Goal: Task Accomplishment & Management: Complete application form

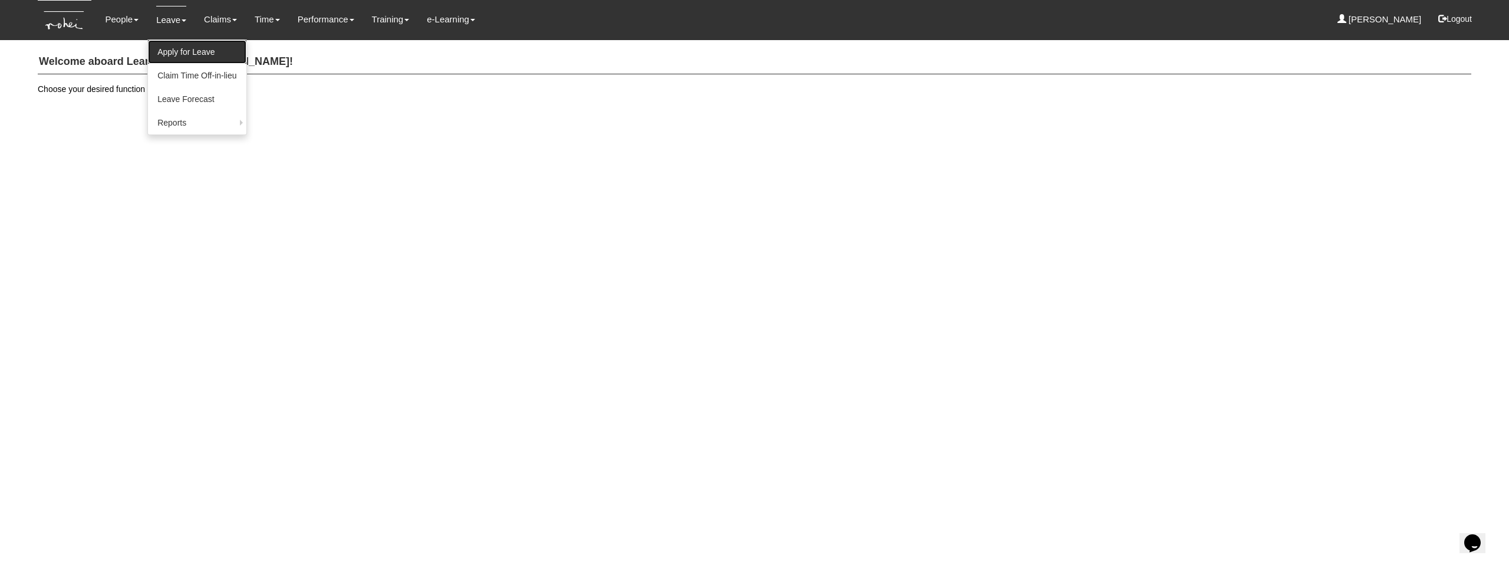
click at [182, 60] on link "Apply for Leave" at bounding box center [197, 52] width 98 height 24
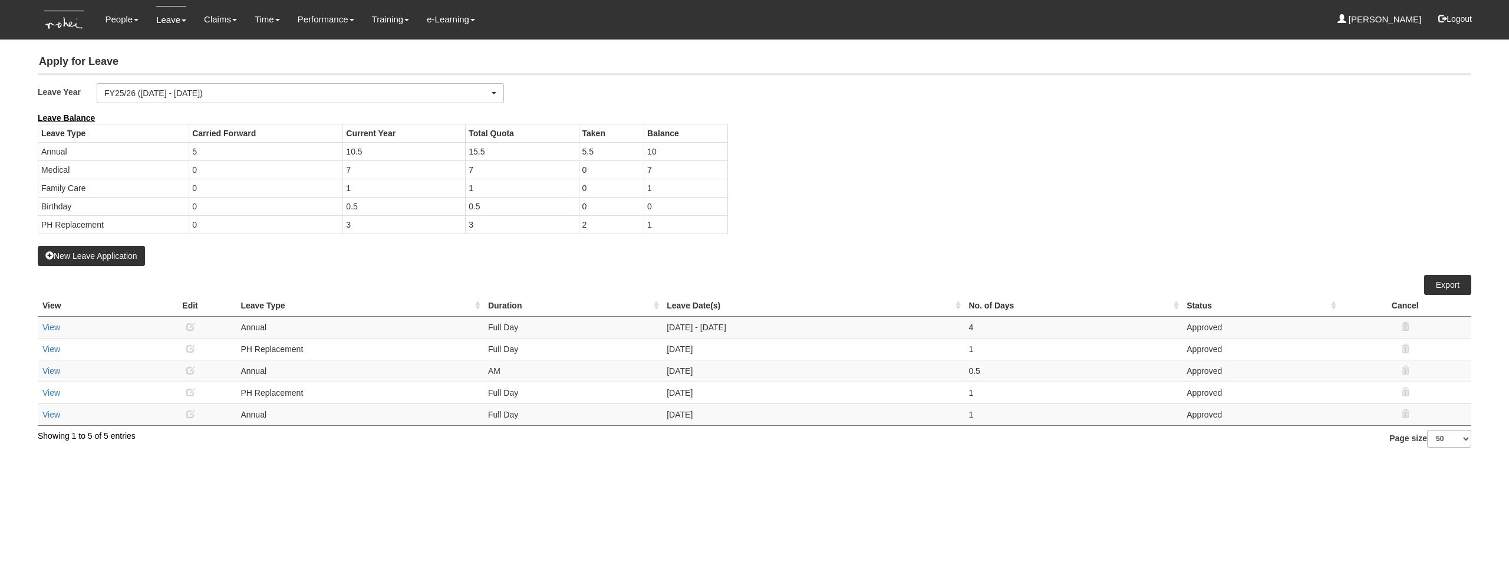
select select "50"
click at [832, 195] on div "Leave Balance Leave Type Carried Forward Current Year Total Quota Taken Balance…" at bounding box center [746, 179] width 1434 height 134
click at [100, 259] on button "New Leave Application" at bounding box center [91, 256] width 107 height 20
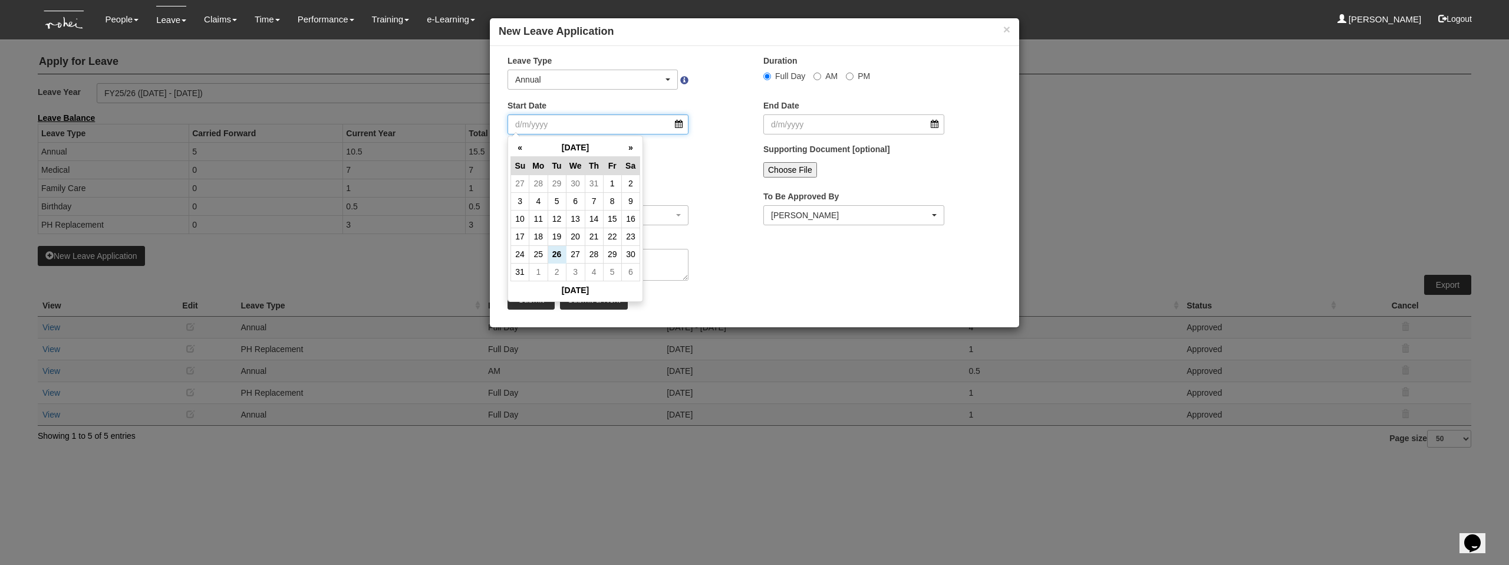
click at [621, 117] on input "Start Date" at bounding box center [598, 124] width 181 height 20
click at [628, 153] on th "»" at bounding box center [630, 148] width 18 height 18
click at [591, 234] on td "20" at bounding box center [594, 237] width 18 height 18
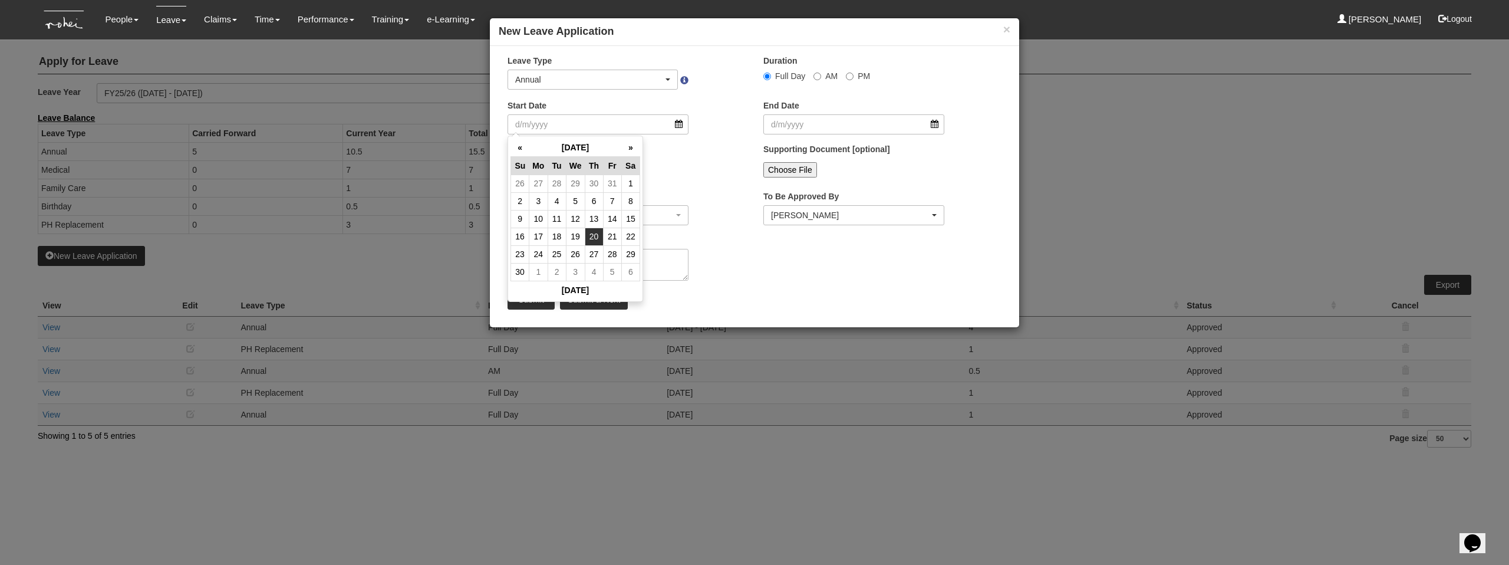
type input "[DATE]"
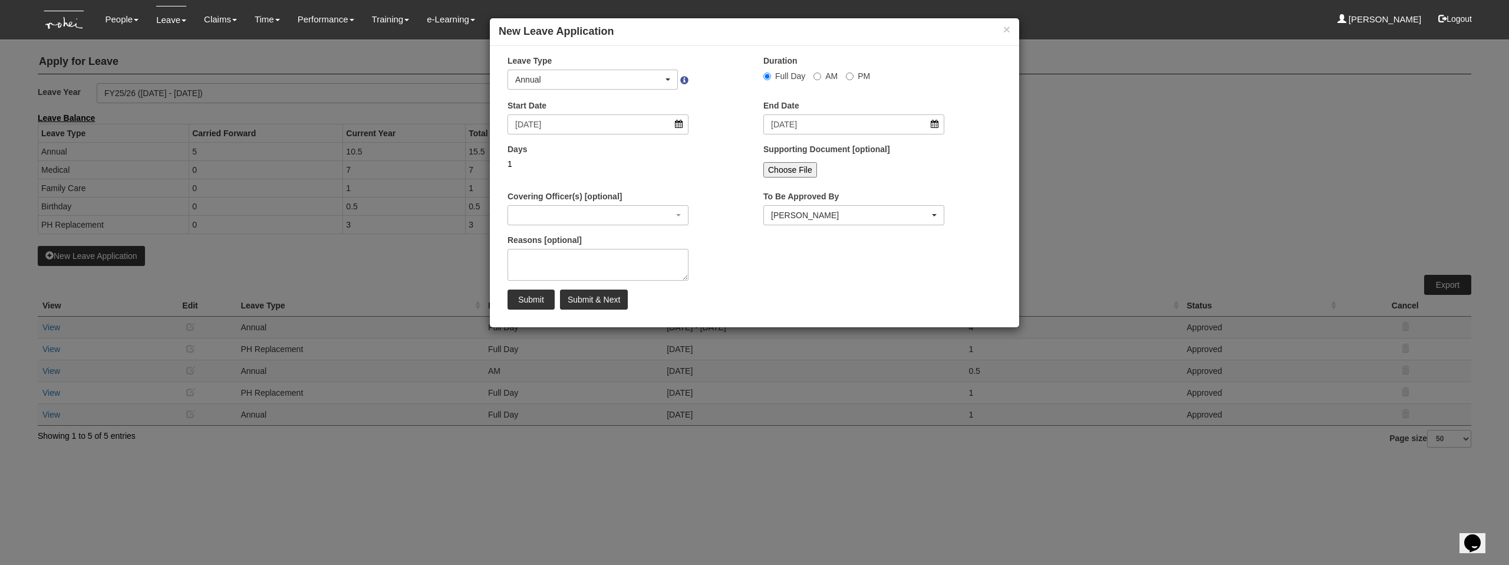
select select
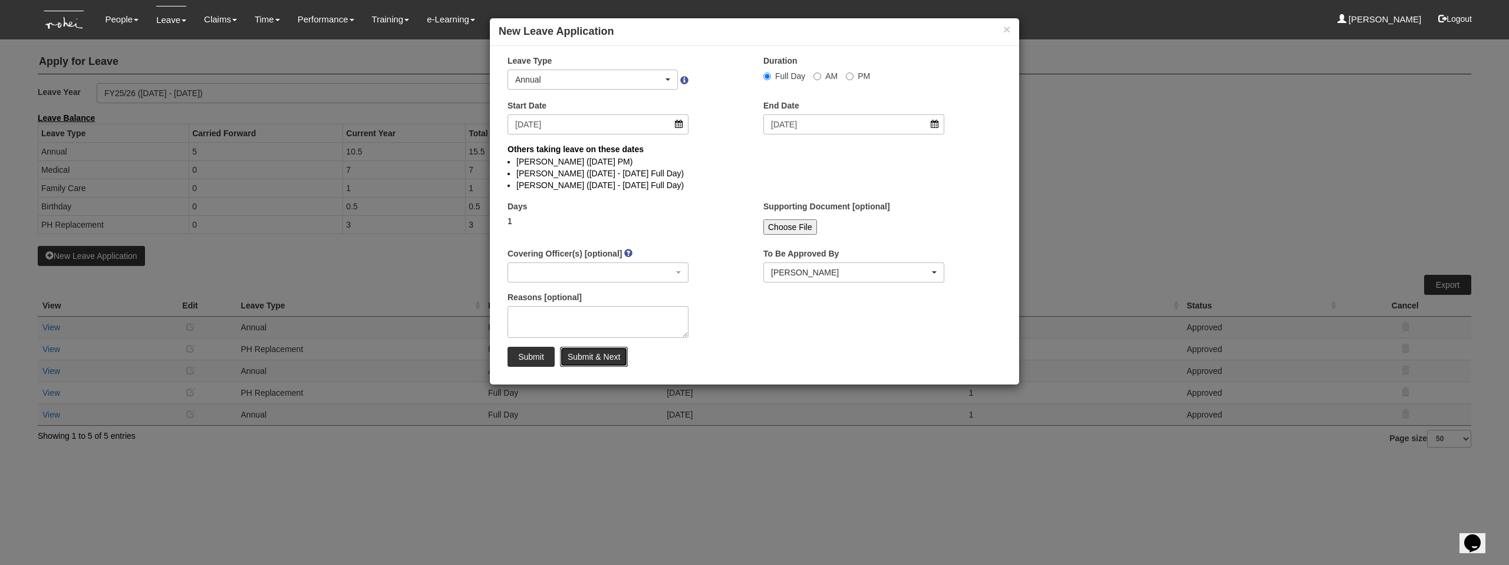
click at [590, 353] on input "Submit & Next" at bounding box center [594, 357] width 68 height 20
select select
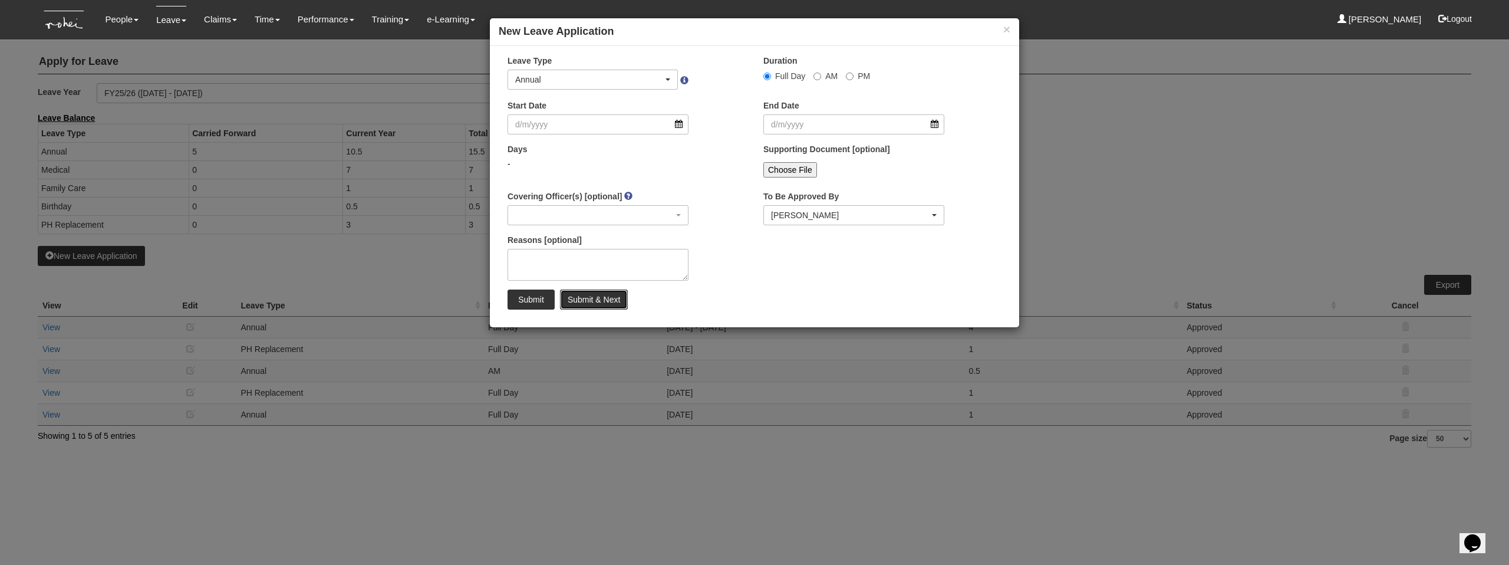
select select "50"
click at [603, 81] on div "Annual" at bounding box center [589, 80] width 148 height 12
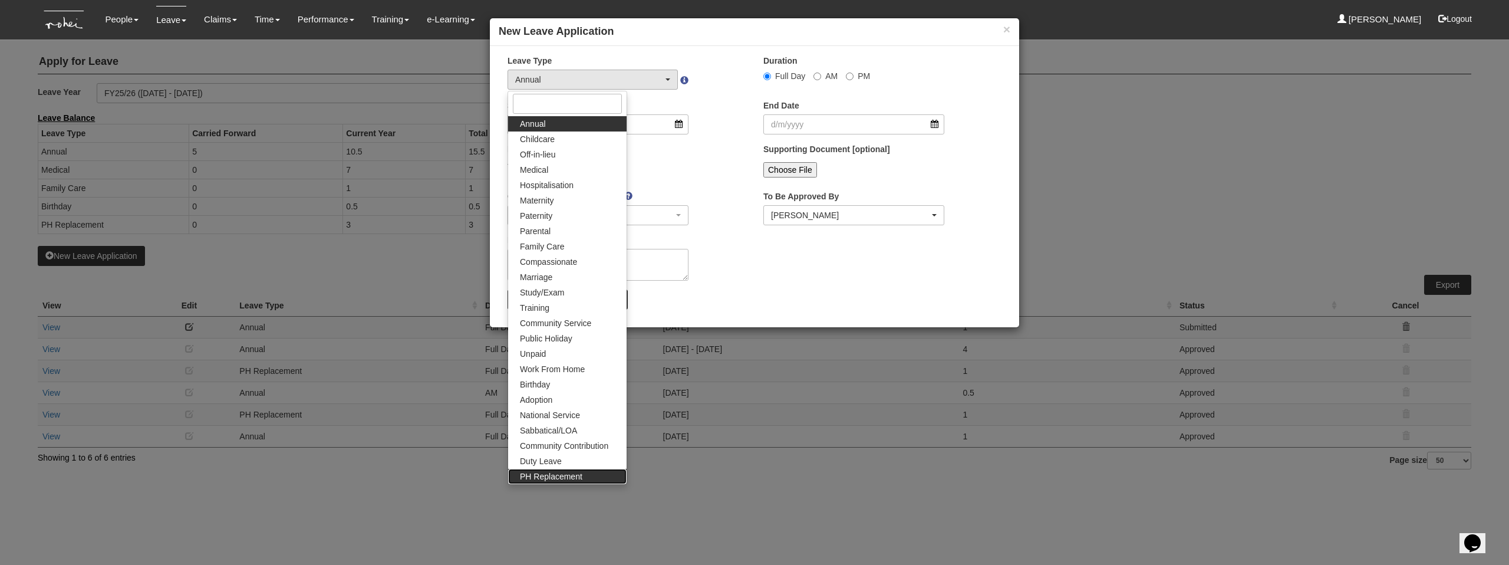
click at [568, 470] on span "PH Replacement" at bounding box center [551, 476] width 62 height 12
select select "26"
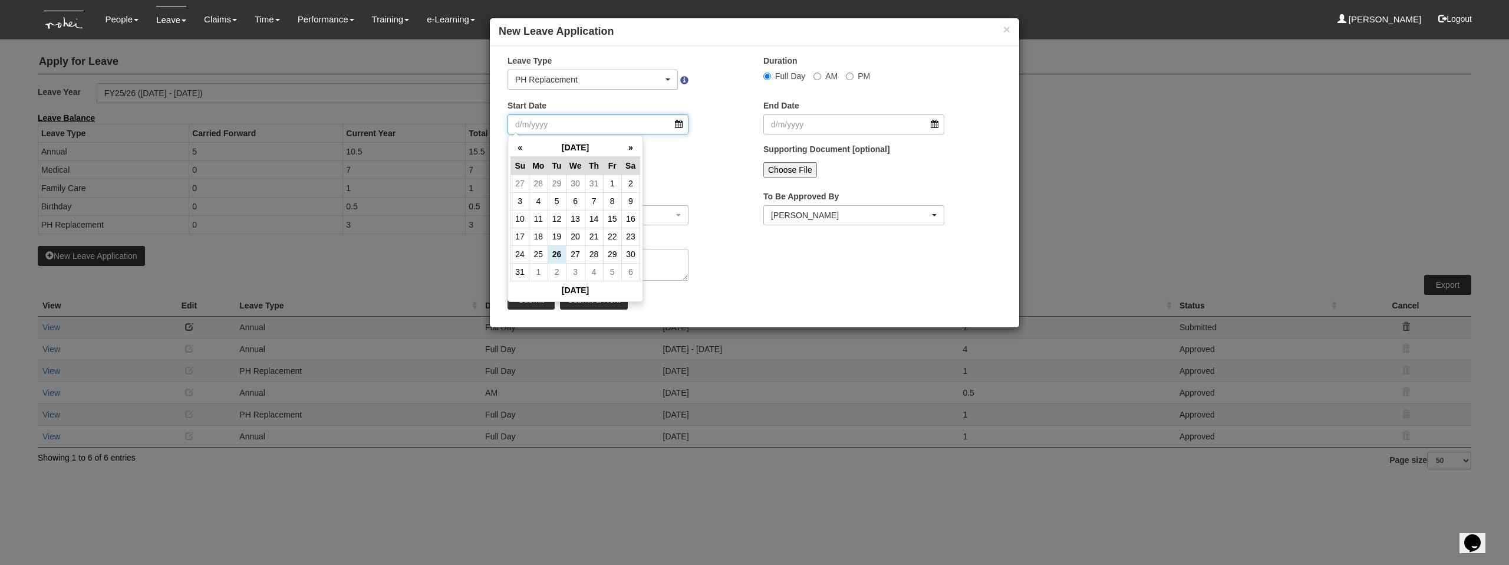
click at [580, 133] on input "Start Date" at bounding box center [598, 124] width 181 height 20
click at [640, 151] on th "»" at bounding box center [630, 148] width 18 height 18
click at [620, 238] on td "21" at bounding box center [612, 237] width 18 height 18
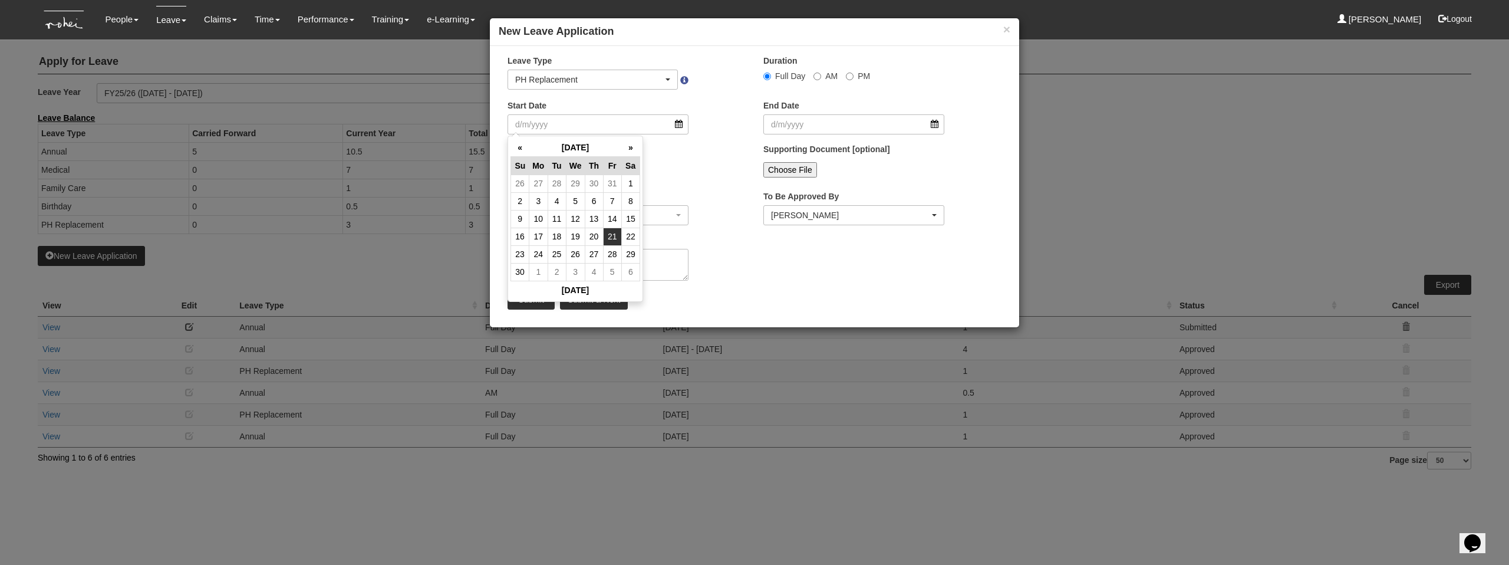
type input "[DATE]"
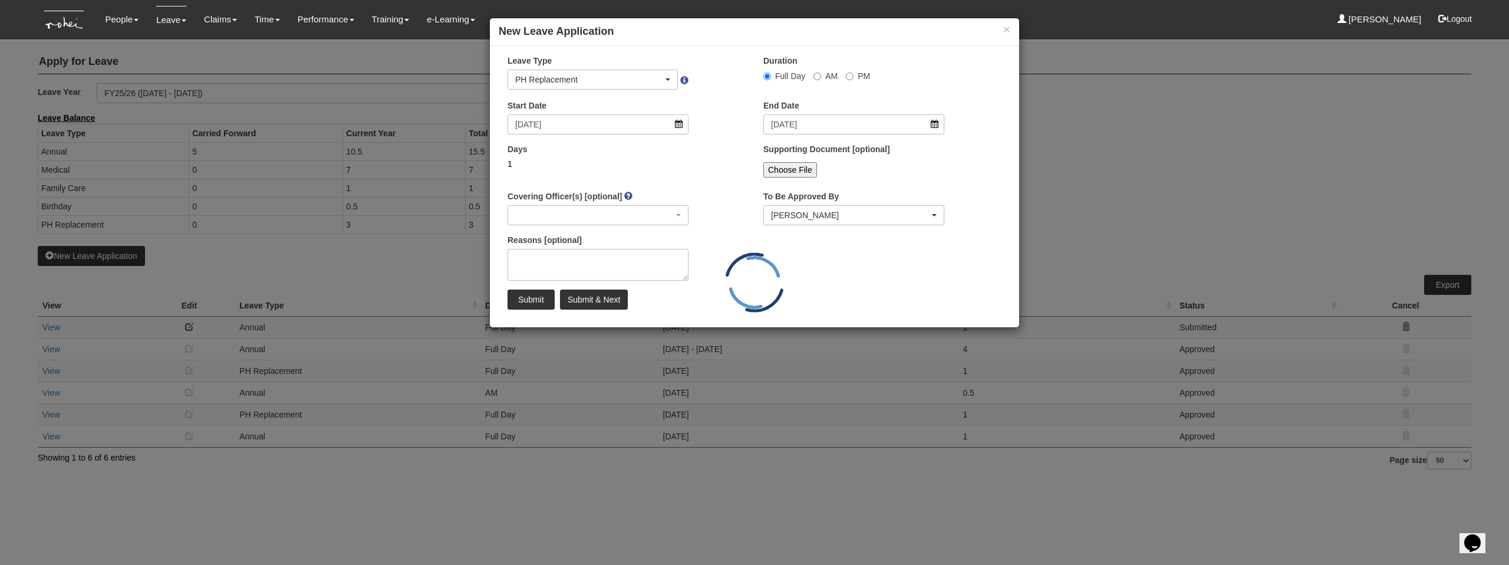
select select
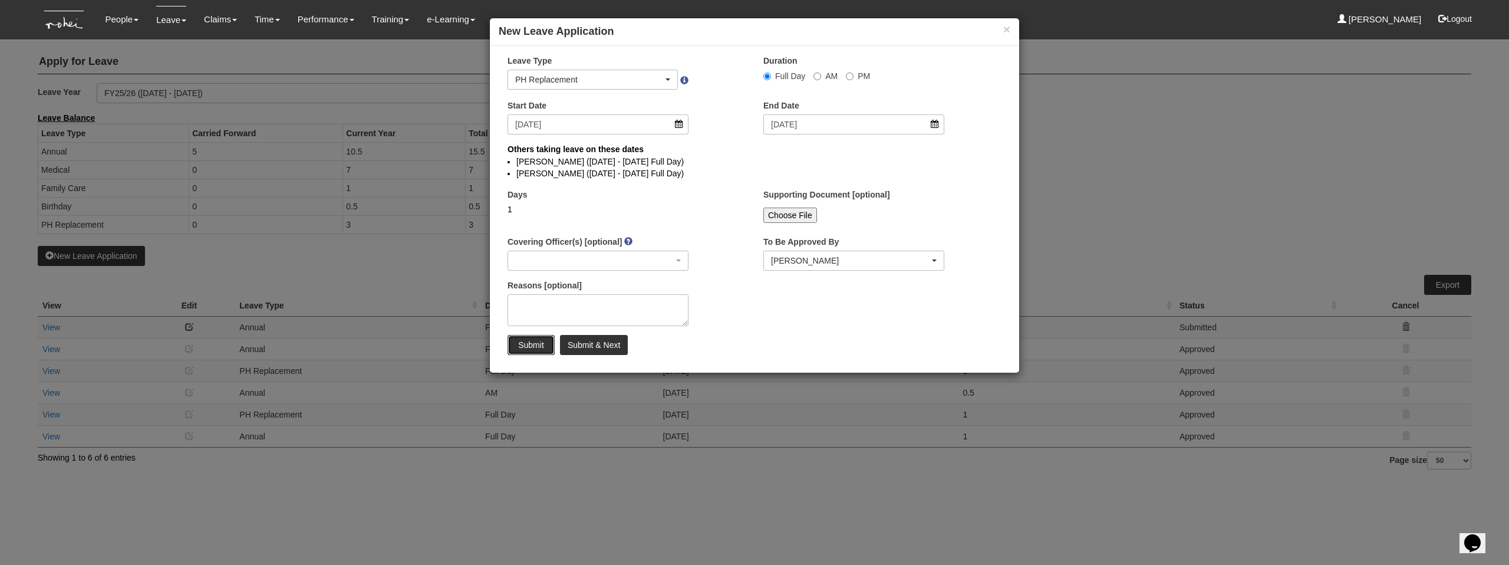
click at [525, 345] on input "Submit" at bounding box center [531, 345] width 47 height 20
select select "50"
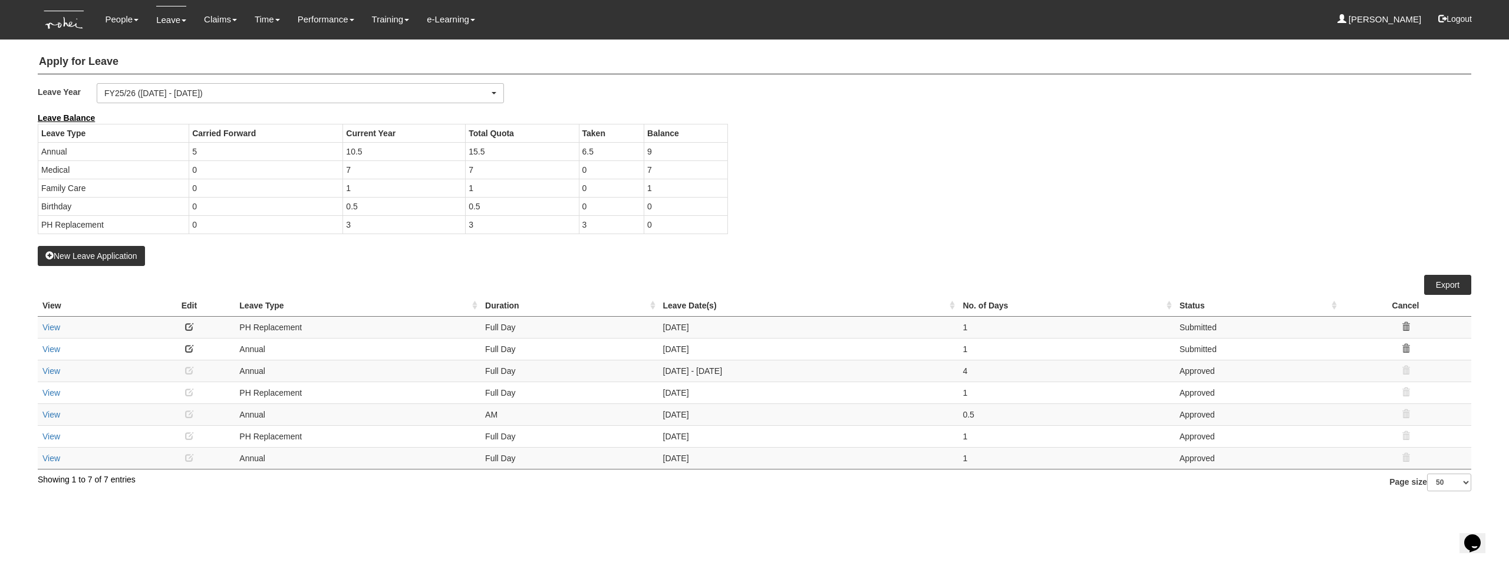
click at [796, 159] on div "Leave Balance Leave Type Carried Forward Current Year Total Quota Taken Balance…" at bounding box center [746, 179] width 1434 height 134
drag, startPoint x: 683, startPoint y: 159, endPoint x: 670, endPoint y: 156, distance: 13.9
click at [683, 159] on td "9" at bounding box center [686, 151] width 84 height 18
drag, startPoint x: 670, startPoint y: 156, endPoint x: 654, endPoint y: 154, distance: 16.0
click at [665, 156] on td "9" at bounding box center [686, 151] width 84 height 18
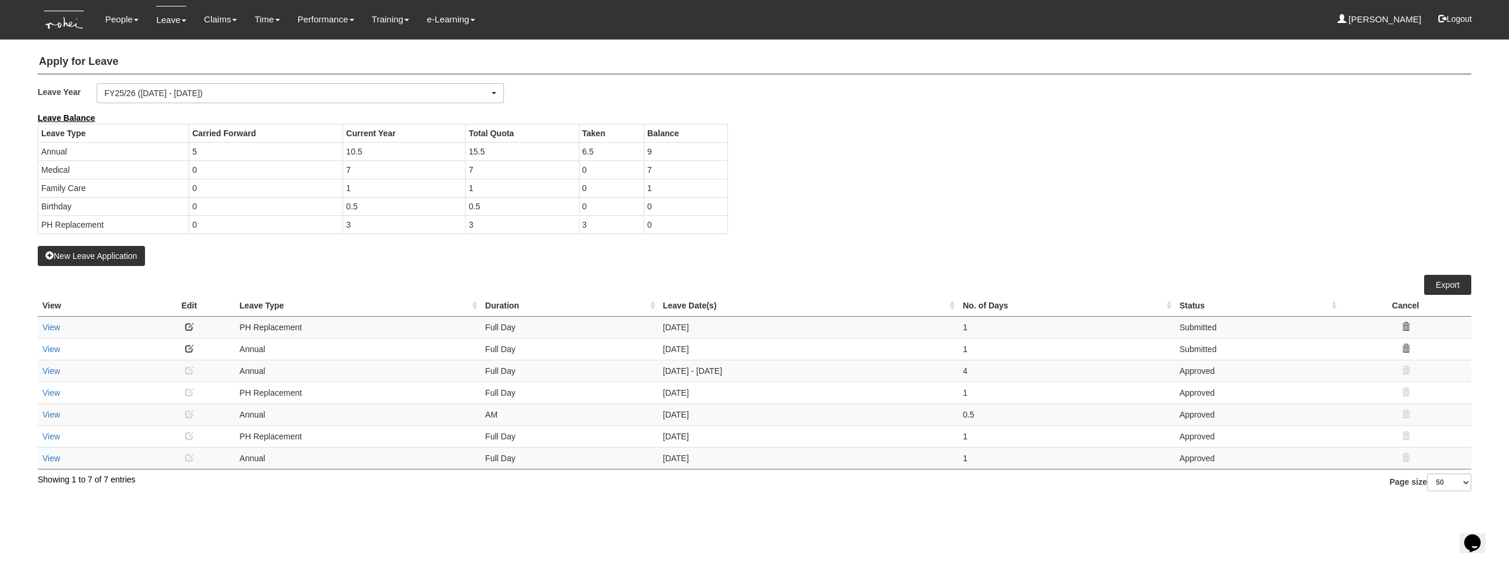
drag, startPoint x: 654, startPoint y: 153, endPoint x: 775, endPoint y: 167, distance: 122.2
click at [650, 153] on td "9" at bounding box center [686, 151] width 84 height 18
click at [802, 170] on div "Leave Balance Leave Type Carried Forward Current Year Total Quota Taken Balance…" at bounding box center [746, 179] width 1434 height 134
click at [77, 256] on button "New Leave Application" at bounding box center [91, 256] width 107 height 20
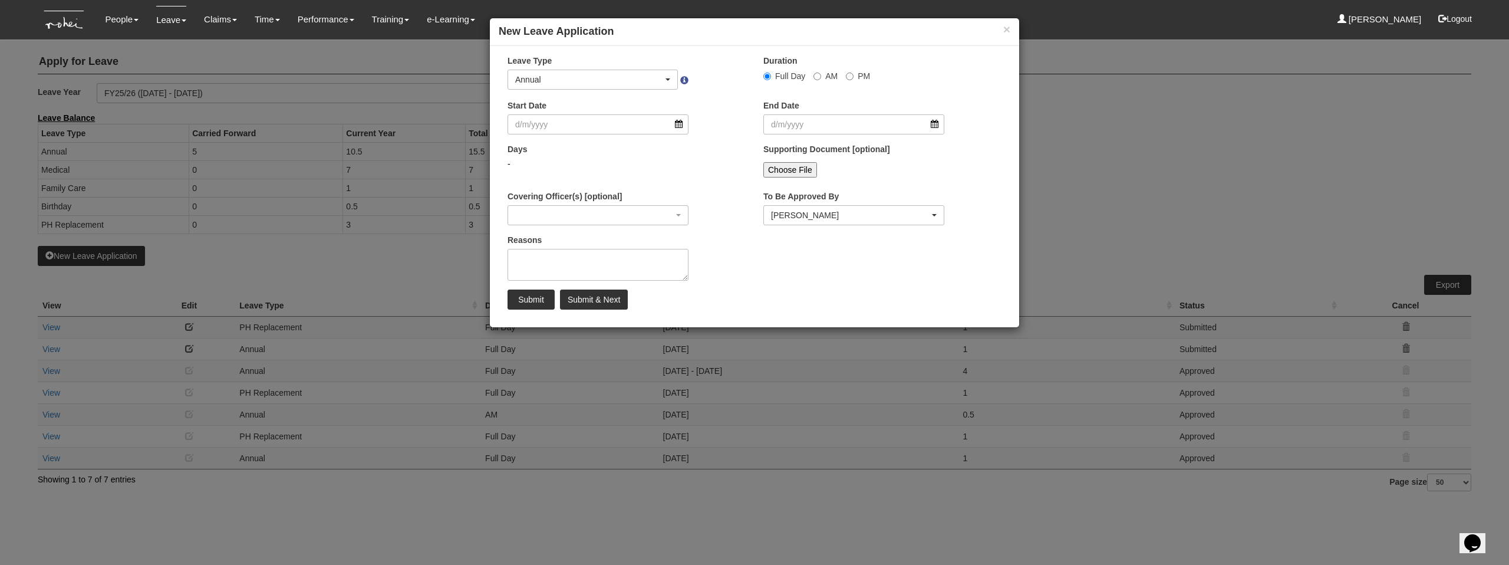
click at [585, 139] on div "Start Date" at bounding box center [627, 122] width 256 height 44
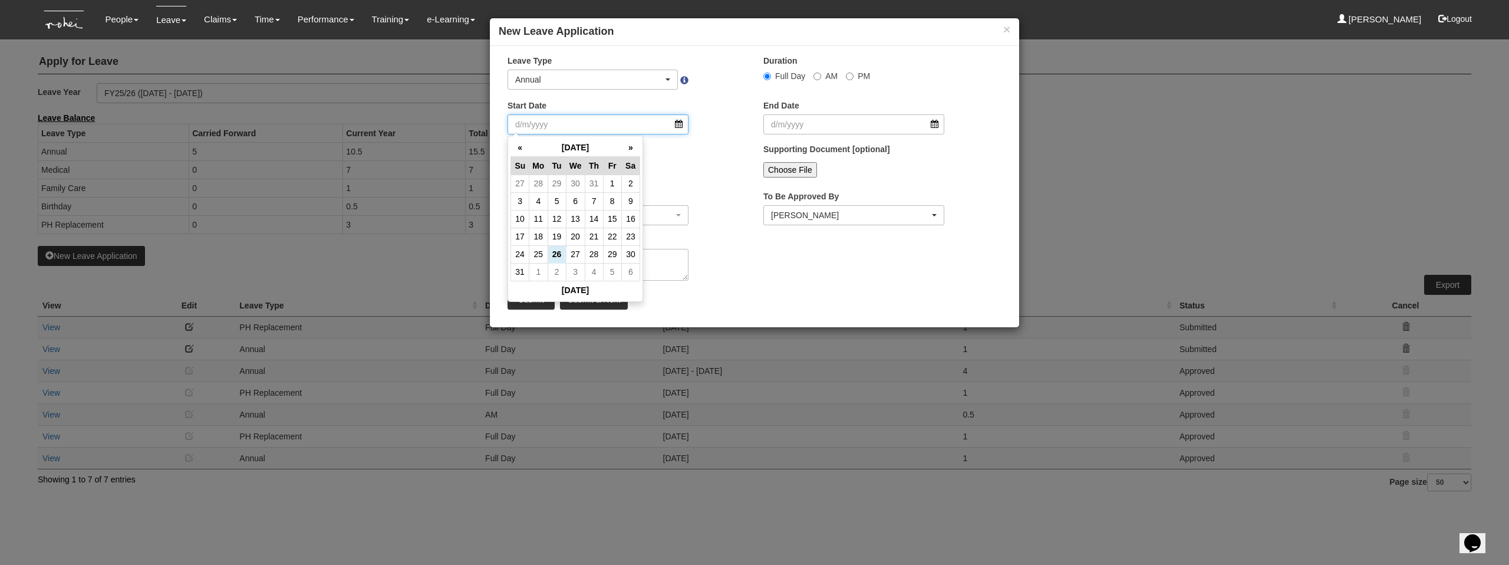
click at [587, 126] on input "Start Date" at bounding box center [598, 124] width 181 height 20
click at [626, 152] on th "»" at bounding box center [630, 148] width 18 height 18
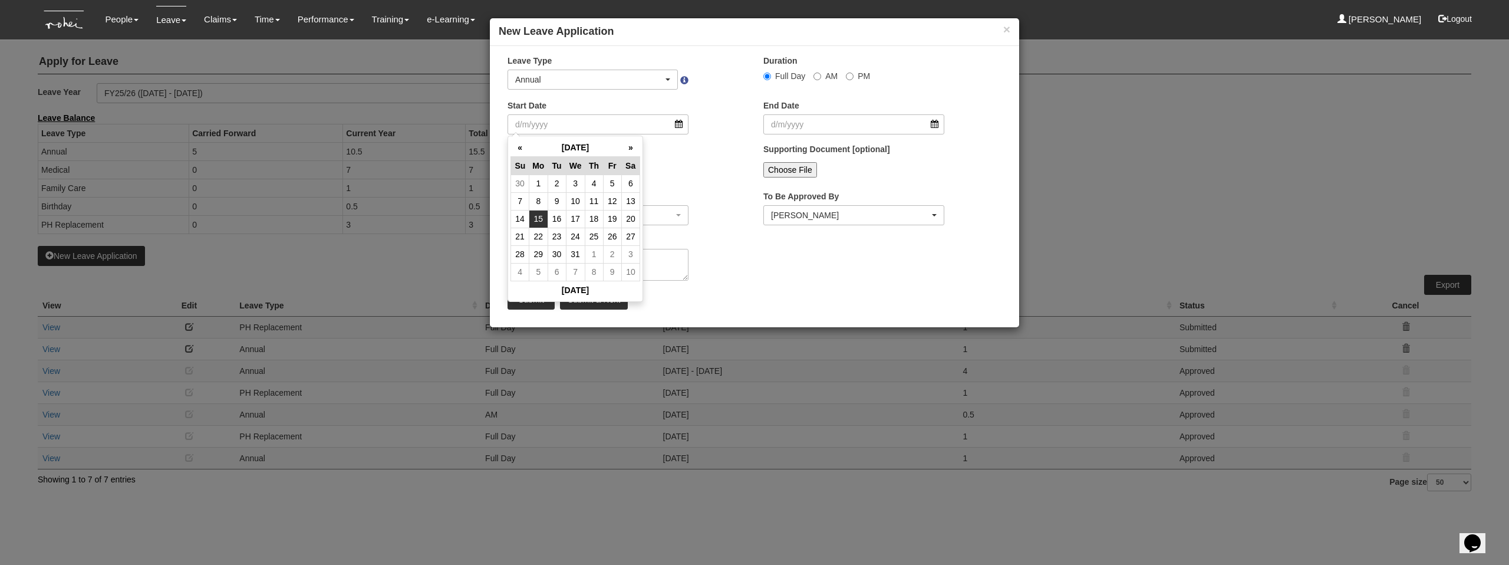
click at [541, 224] on td "15" at bounding box center [538, 219] width 18 height 18
type input "[DATE]"
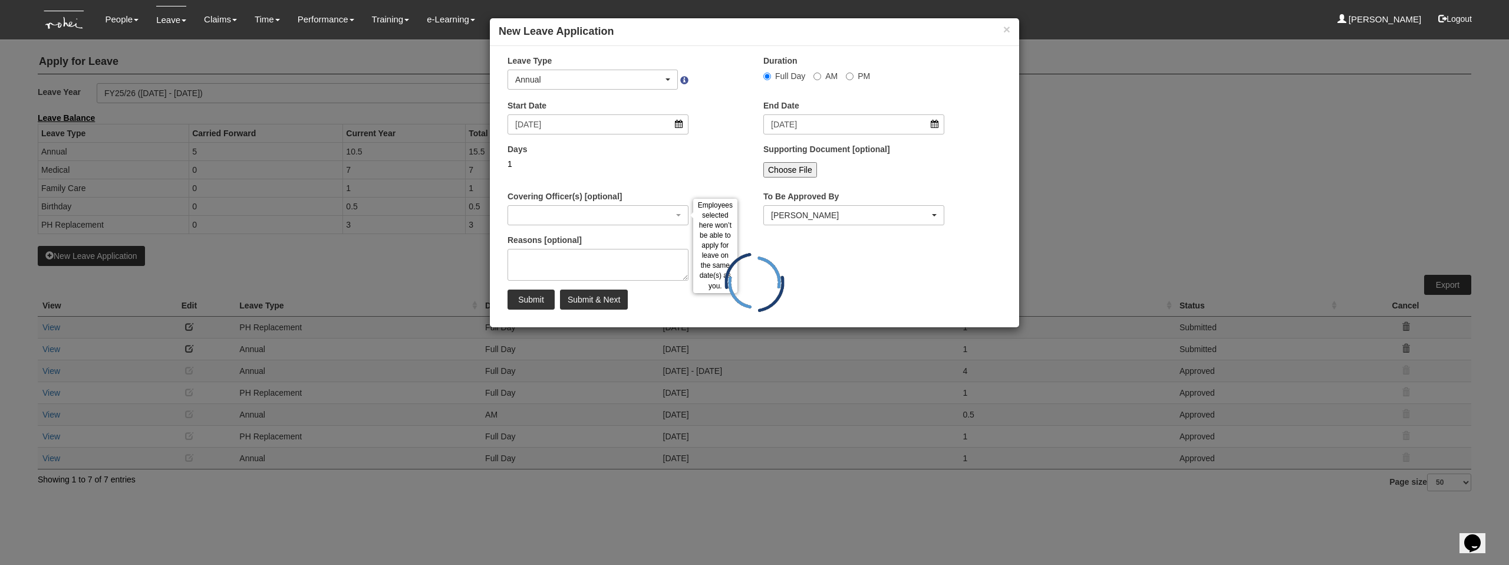
select select
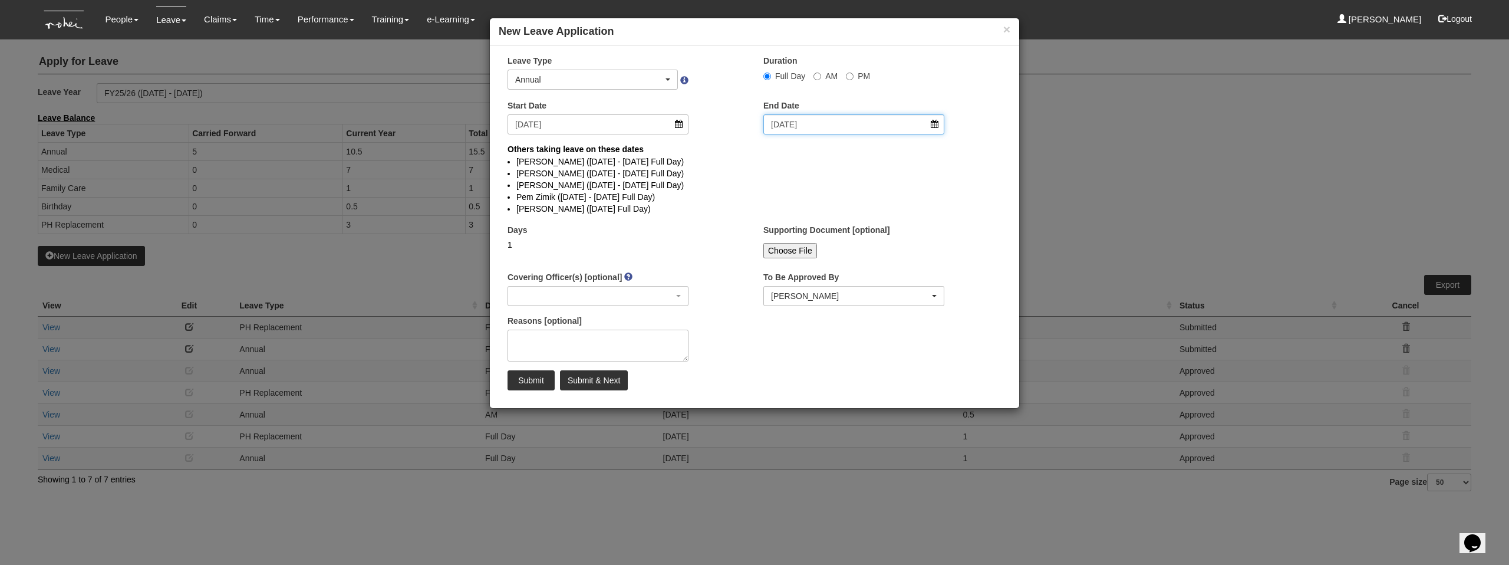
click at [790, 124] on input "[DATE]" at bounding box center [853, 124] width 181 height 20
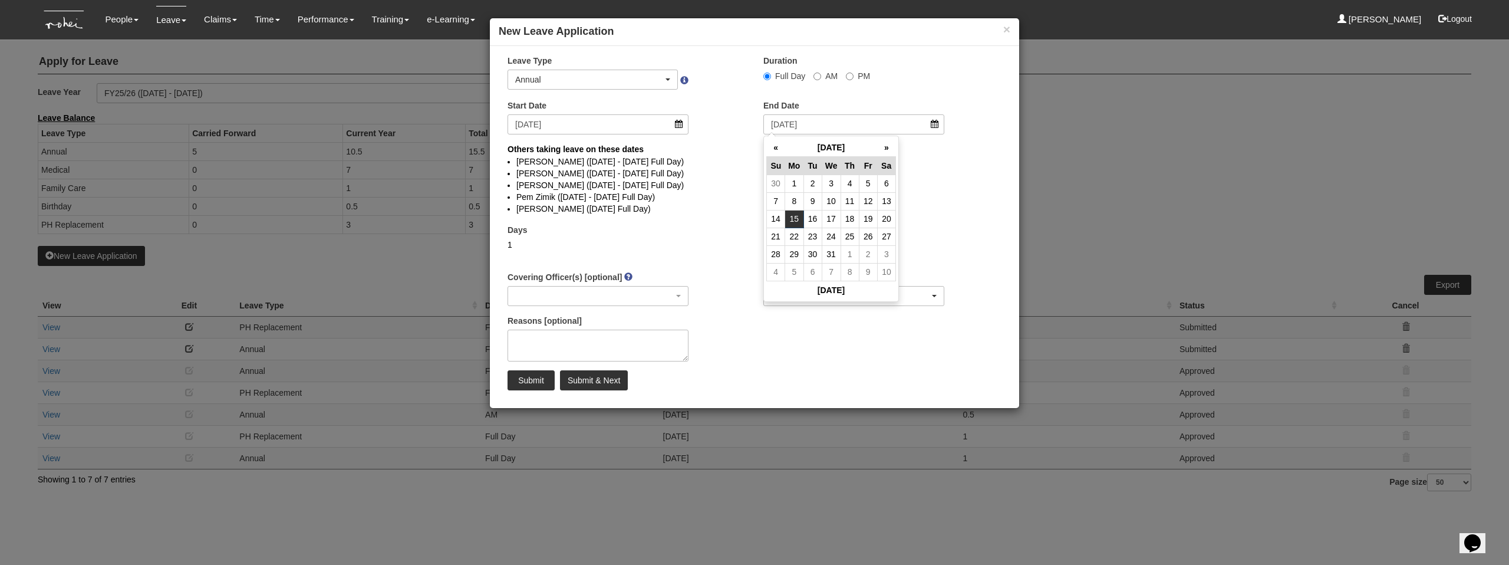
click at [866, 220] on td "19" at bounding box center [868, 219] width 18 height 18
type input "[DATE]"
select select
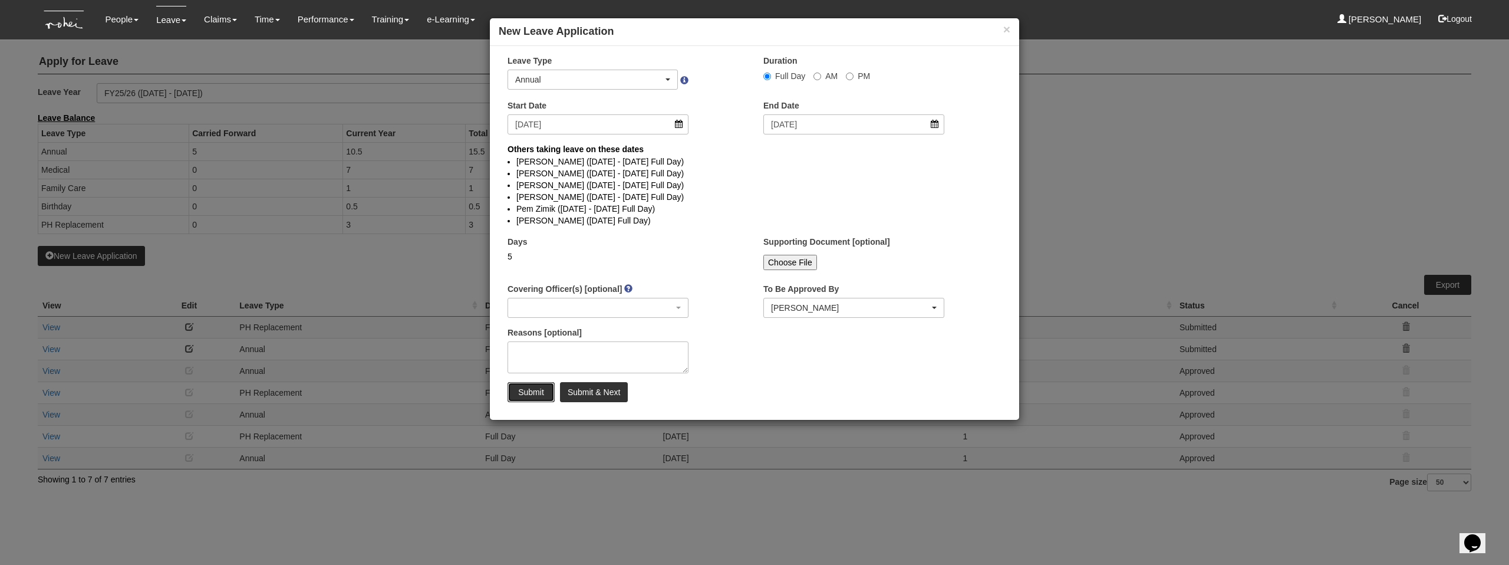
click at [526, 389] on input "Submit" at bounding box center [531, 392] width 47 height 20
select select "50"
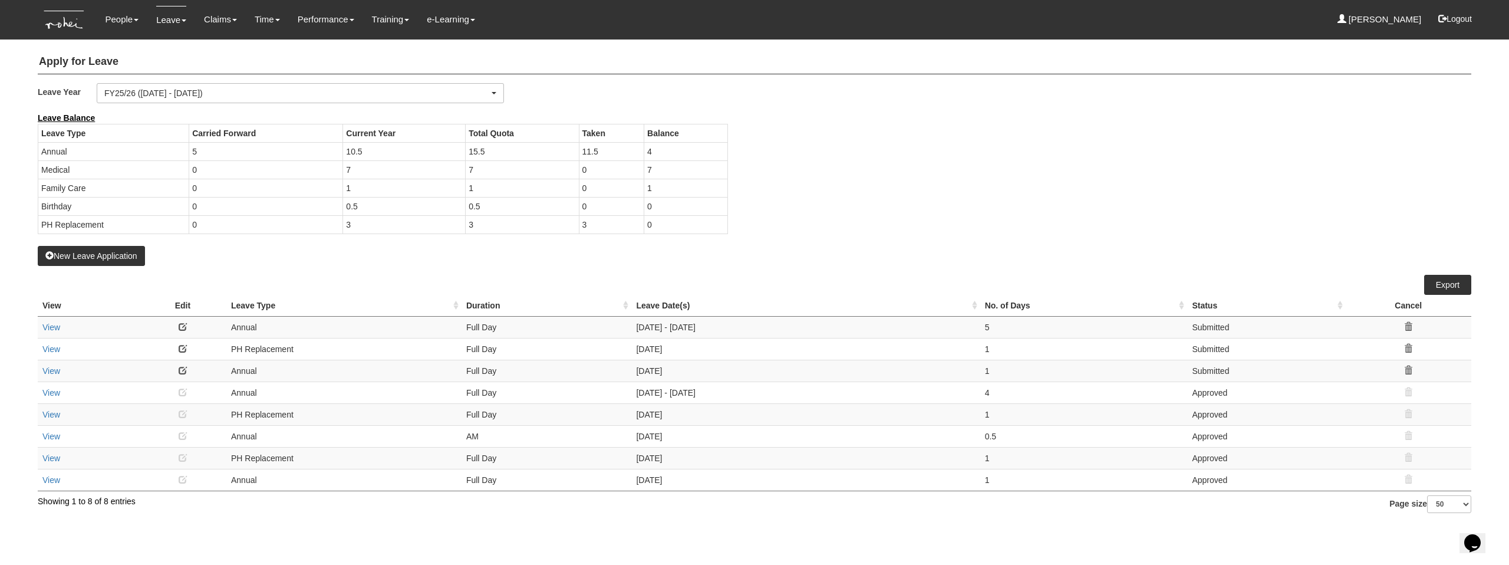
click at [897, 193] on div "Leave Balance Leave Type Carried Forward Current Year Total Quota Taken Balance…" at bounding box center [746, 179] width 1434 height 134
click at [750, 164] on div "Leave Balance Leave Type Carried Forward Current Year Total Quota Taken Balance…" at bounding box center [746, 179] width 1434 height 134
drag, startPoint x: 694, startPoint y: 159, endPoint x: 201, endPoint y: 146, distance: 493.6
click at [638, 156] on tr "Annual 5 10.5 15.5 11.5 4" at bounding box center [383, 151] width 690 height 18
click at [22, 128] on body "Toggle navigation People Personal Information Staff Directory Leave Apply for L…" at bounding box center [754, 256] width 1509 height 513
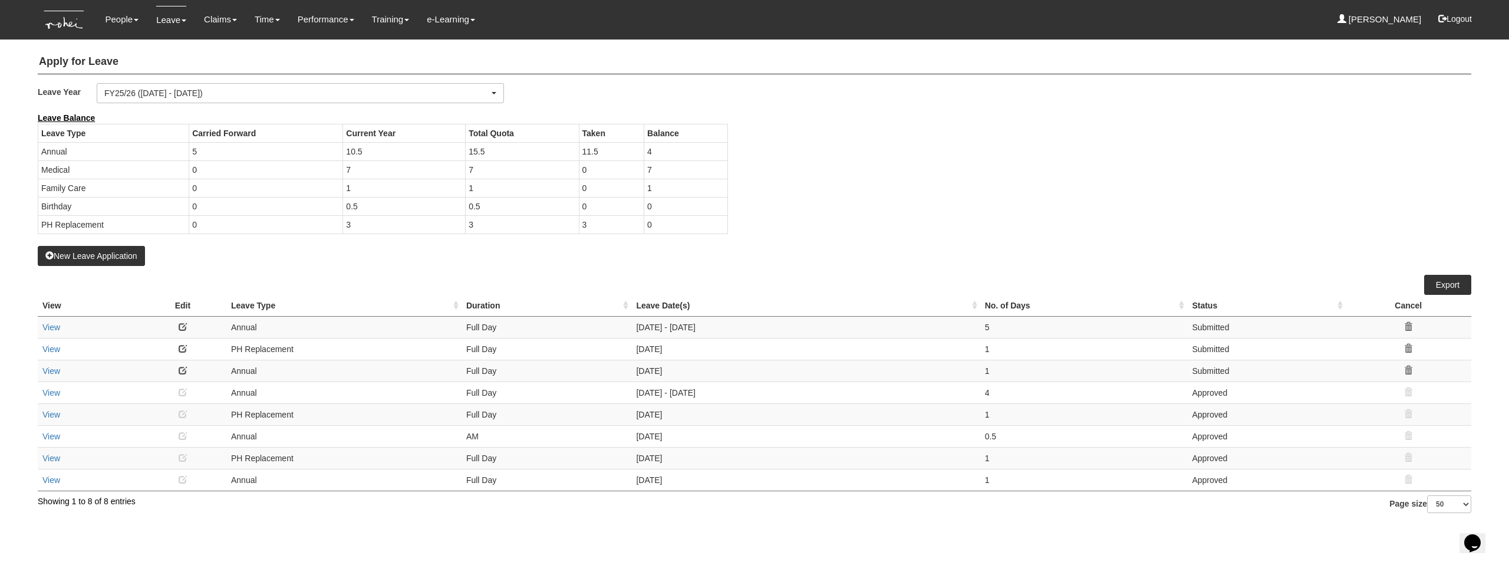
click at [769, 172] on div "Leave Balance Leave Type Carried Forward Current Year Total Quota Taken Balance…" at bounding box center [746, 179] width 1434 height 134
click at [926, 153] on div "Leave Balance Leave Type Carried Forward Current Year Total Quota Taken Balance…" at bounding box center [746, 179] width 1434 height 134
click at [1451, 19] on button "Logout" at bounding box center [1455, 19] width 50 height 28
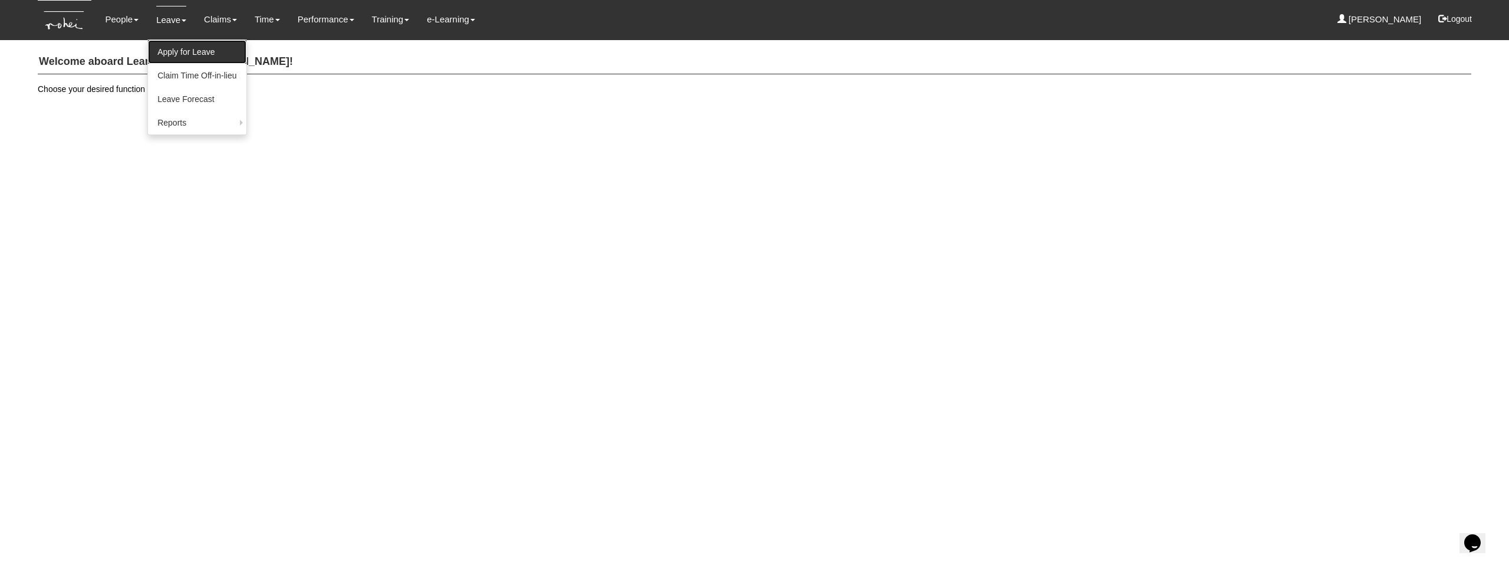
click at [186, 44] on link "Apply for Leave" at bounding box center [197, 52] width 98 height 24
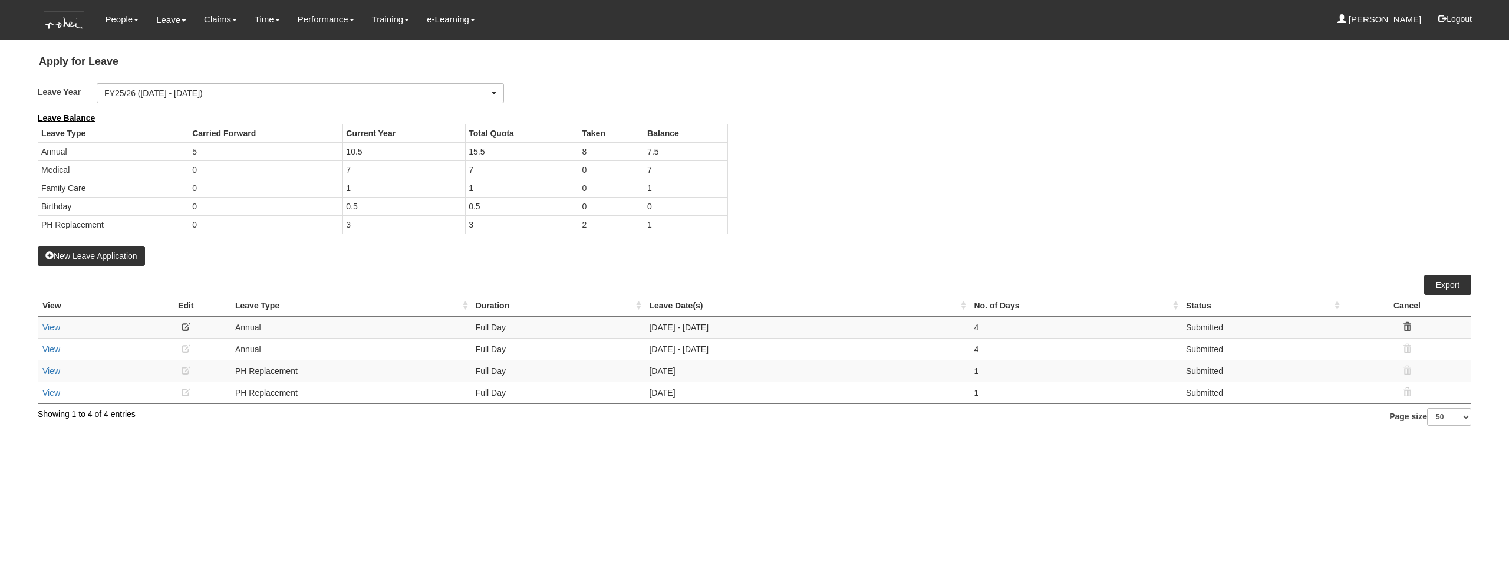
select select "50"
click at [74, 256] on button "New Leave Application" at bounding box center [91, 256] width 107 height 20
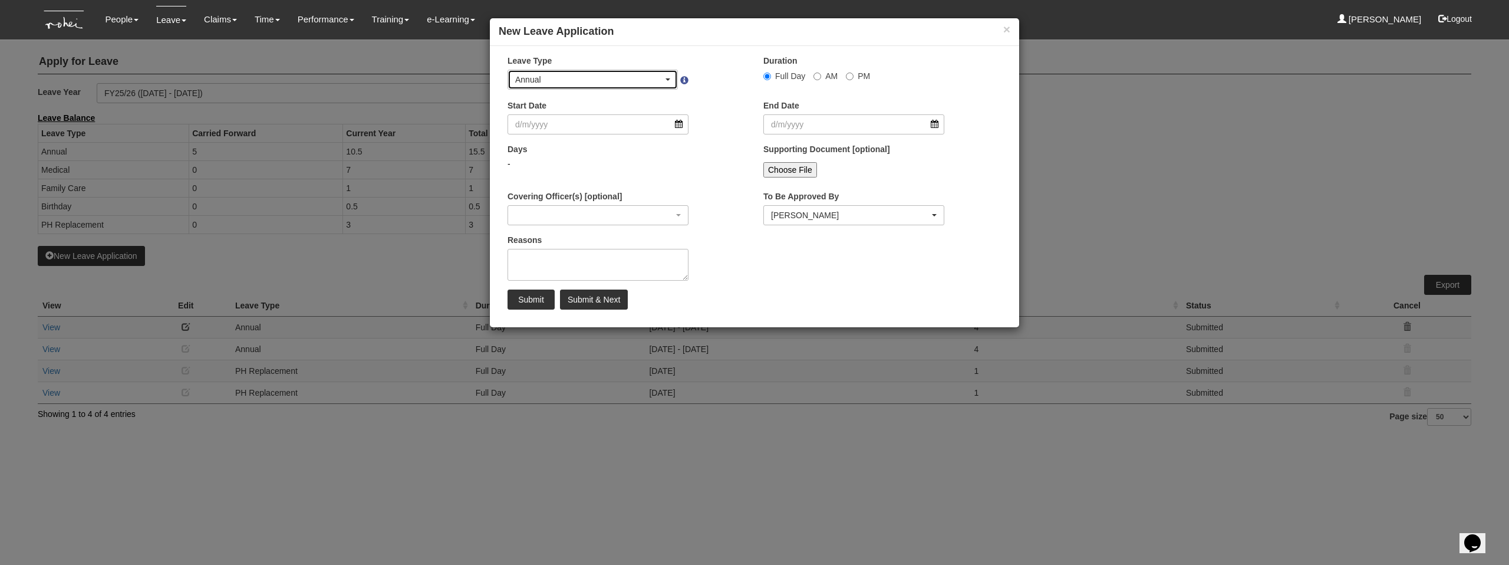
click at [600, 80] on div "Annual" at bounding box center [589, 80] width 148 height 12
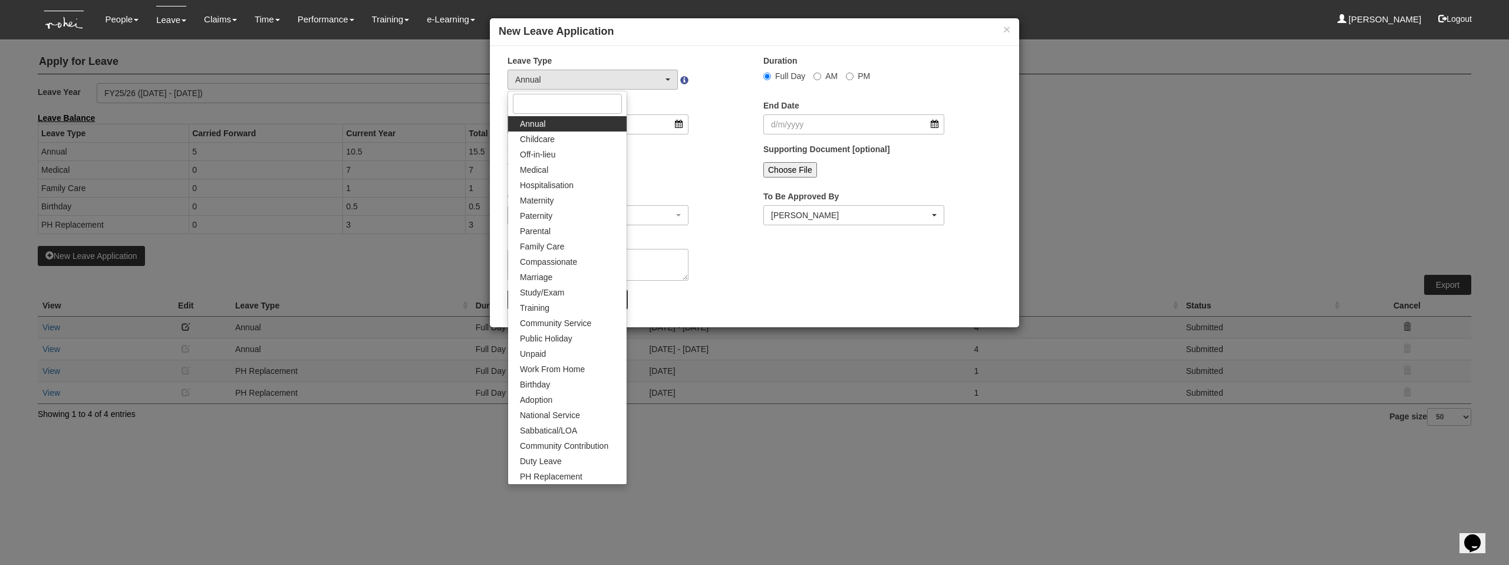
click at [726, 154] on div "Days -" at bounding box center [627, 165] width 256 height 44
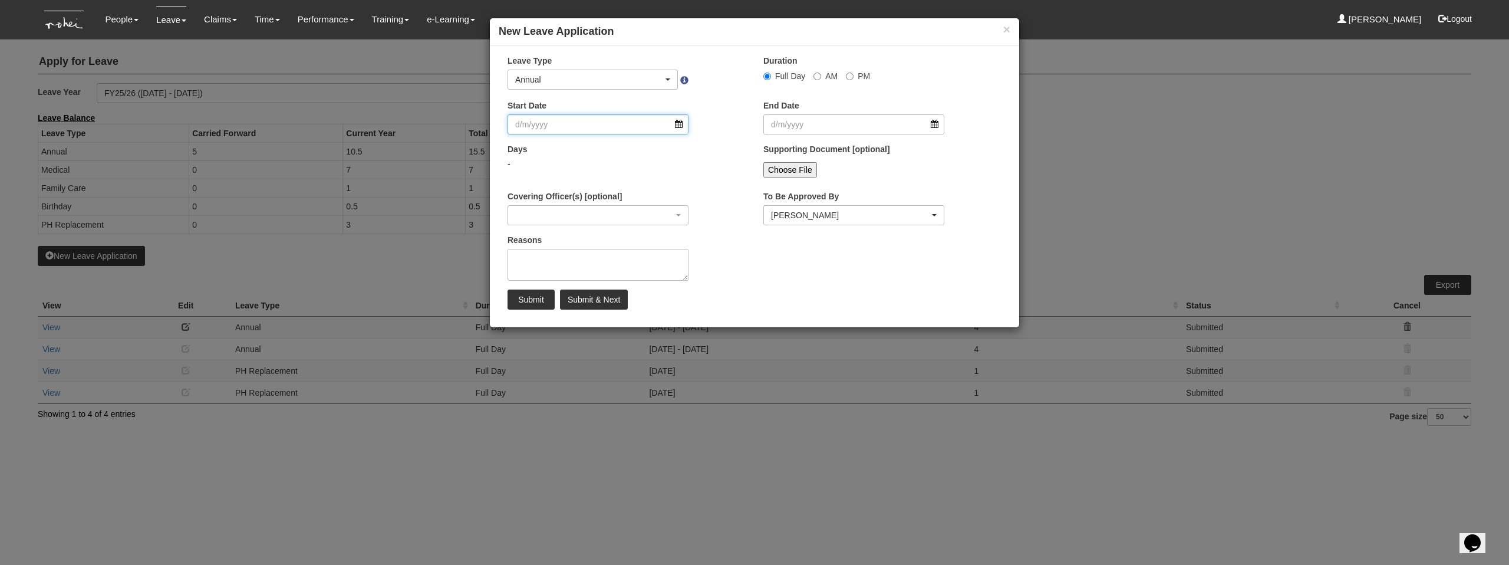
click at [611, 123] on input "Start Date" at bounding box center [598, 124] width 181 height 20
click at [1003, 33] on button "×" at bounding box center [1006, 29] width 7 height 12
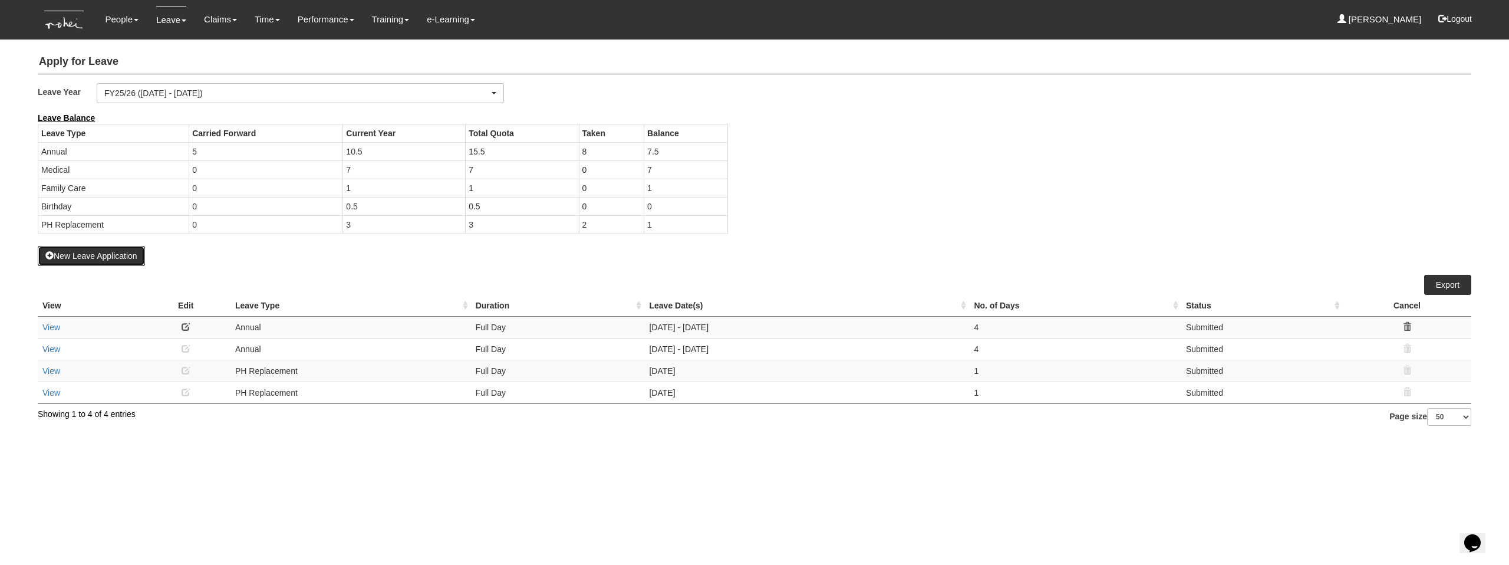
click at [114, 252] on button "New Leave Application" at bounding box center [91, 256] width 107 height 20
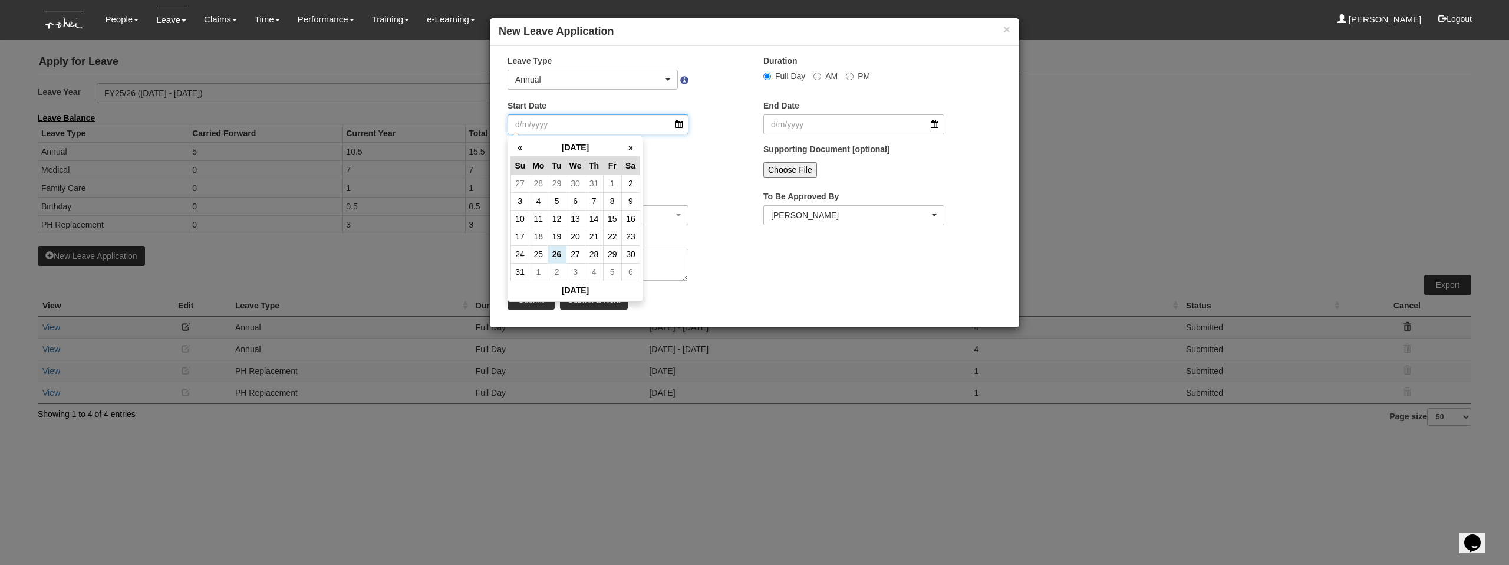
click at [624, 123] on input "Start Date" at bounding box center [598, 124] width 181 height 20
click at [632, 154] on th "»" at bounding box center [630, 148] width 18 height 18
click at [633, 150] on th "»" at bounding box center [630, 148] width 18 height 18
click at [610, 251] on td "31" at bounding box center [612, 254] width 18 height 18
type input "31/10/2025"
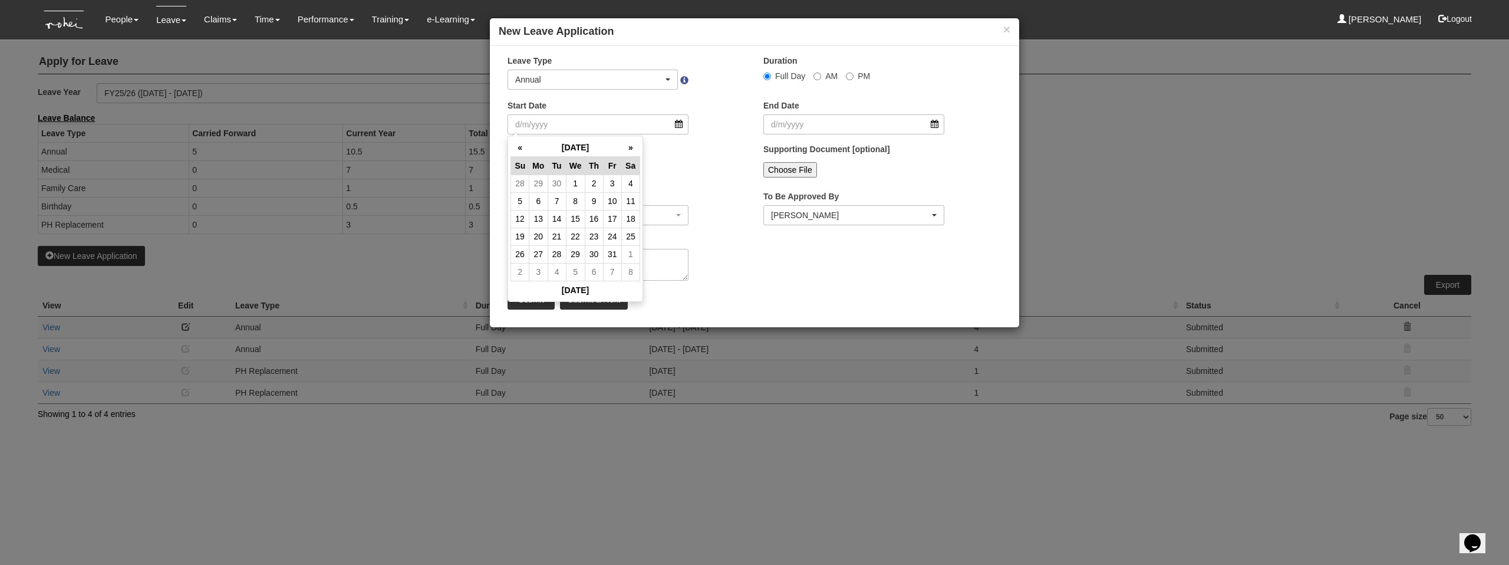
type input "31/10/2025"
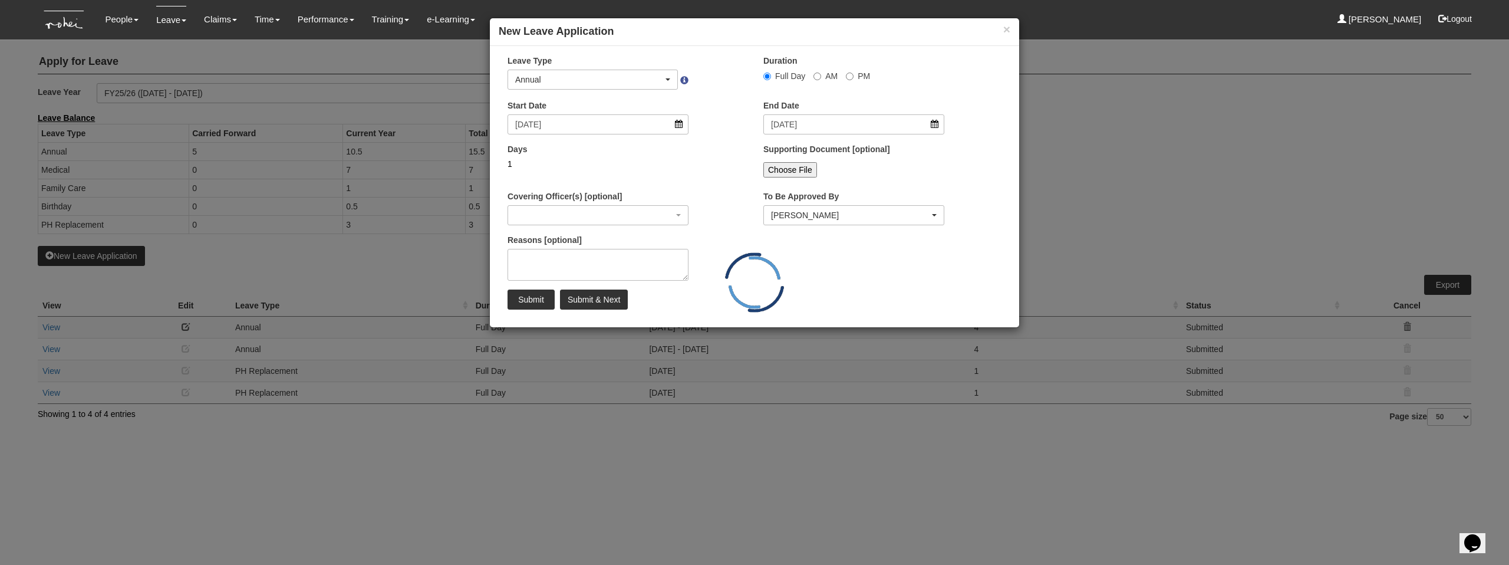
select select
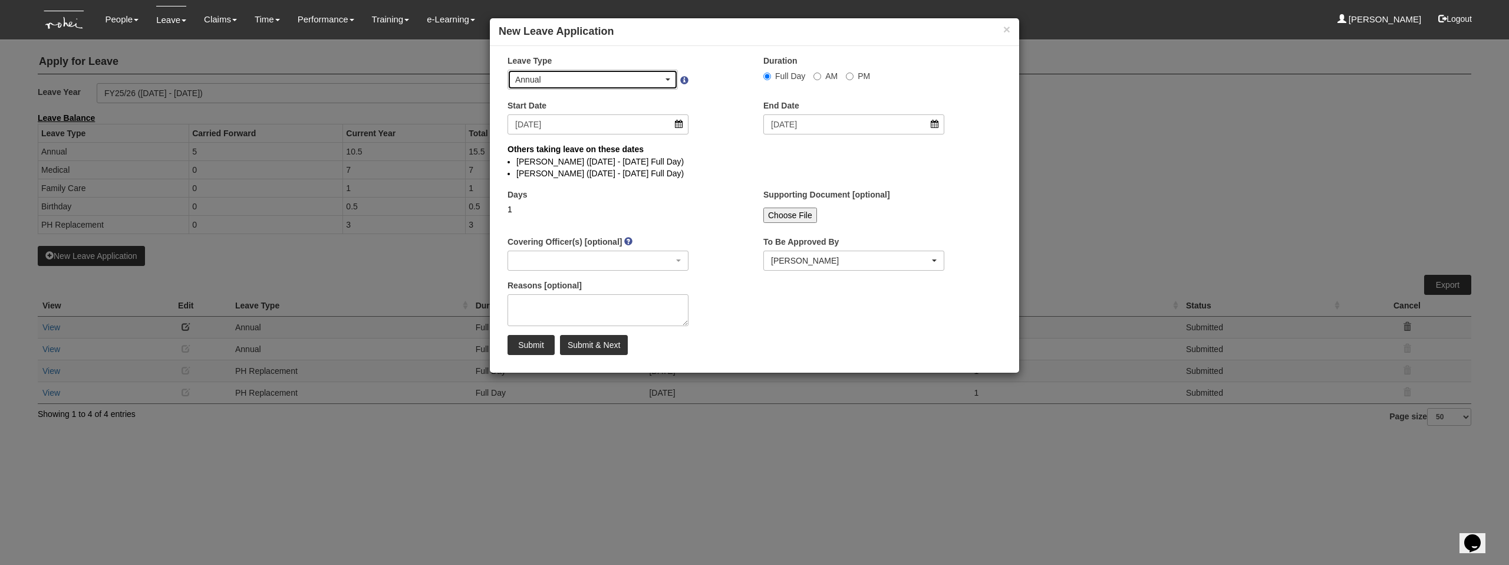
click at [581, 80] on div "Annual" at bounding box center [589, 80] width 148 height 12
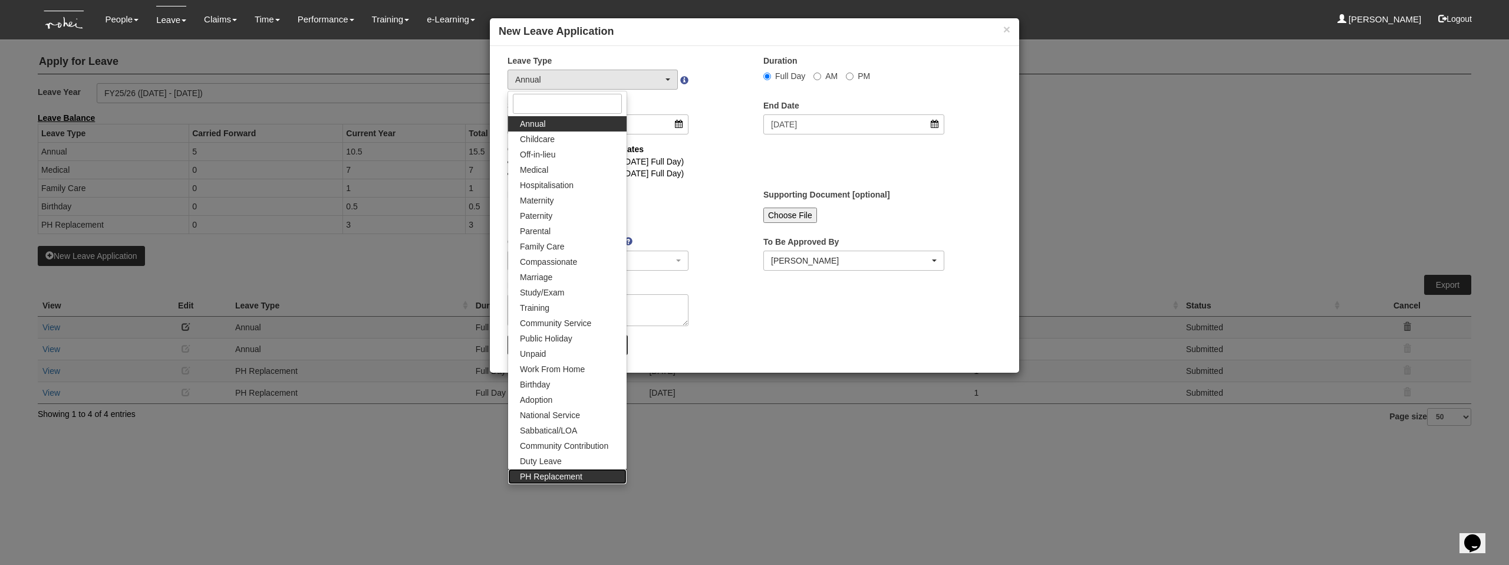
click at [561, 475] on span "PH Replacement" at bounding box center [551, 476] width 62 height 12
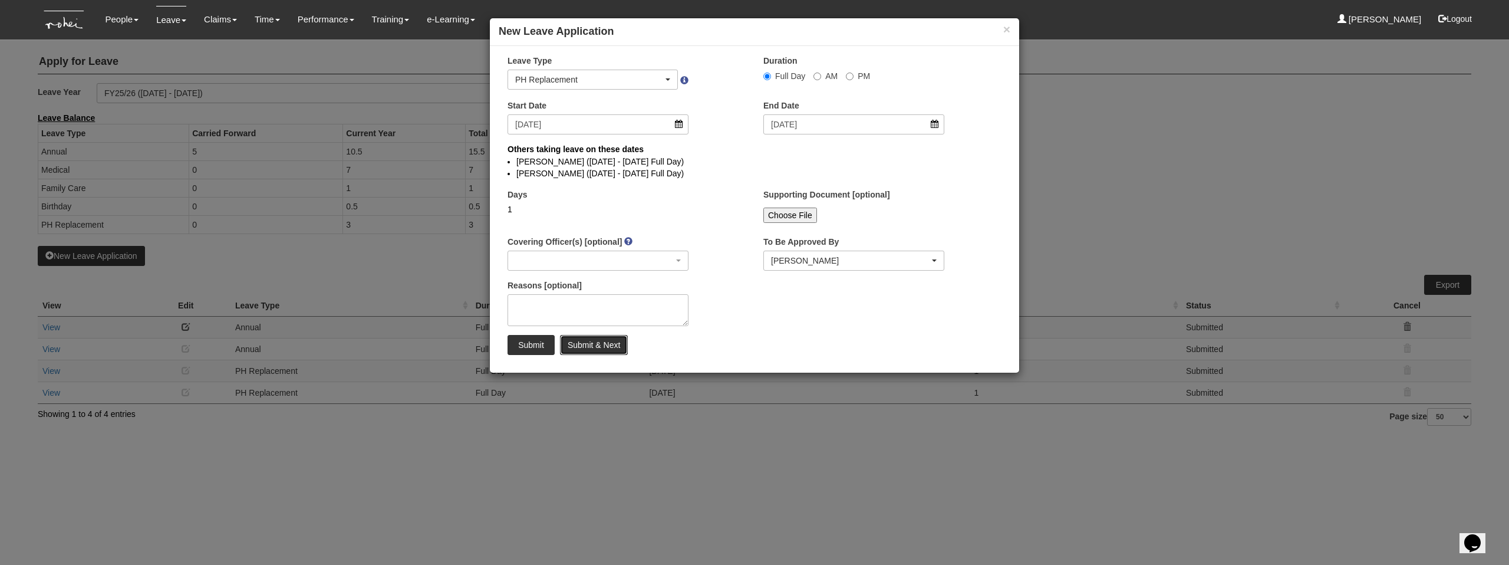
click at [578, 341] on input "Submit & Next" at bounding box center [594, 345] width 68 height 20
select select "1"
select select
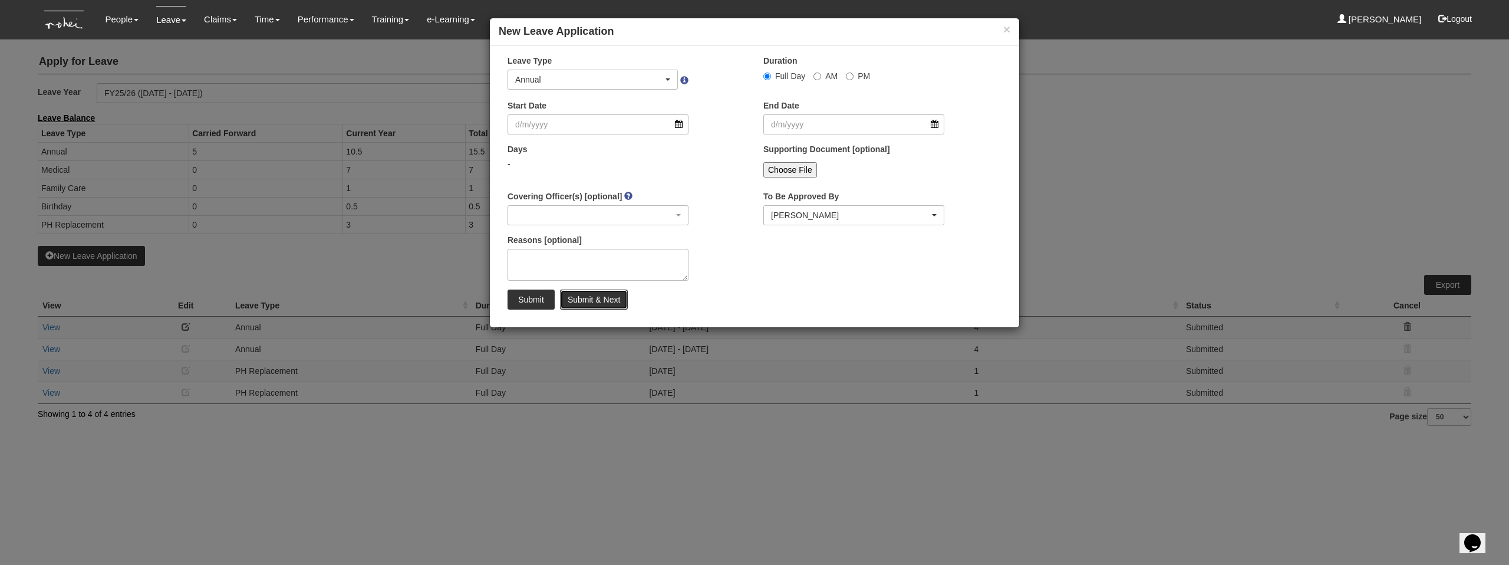
select select "50"
click at [585, 123] on input "Start Date" at bounding box center [598, 124] width 181 height 20
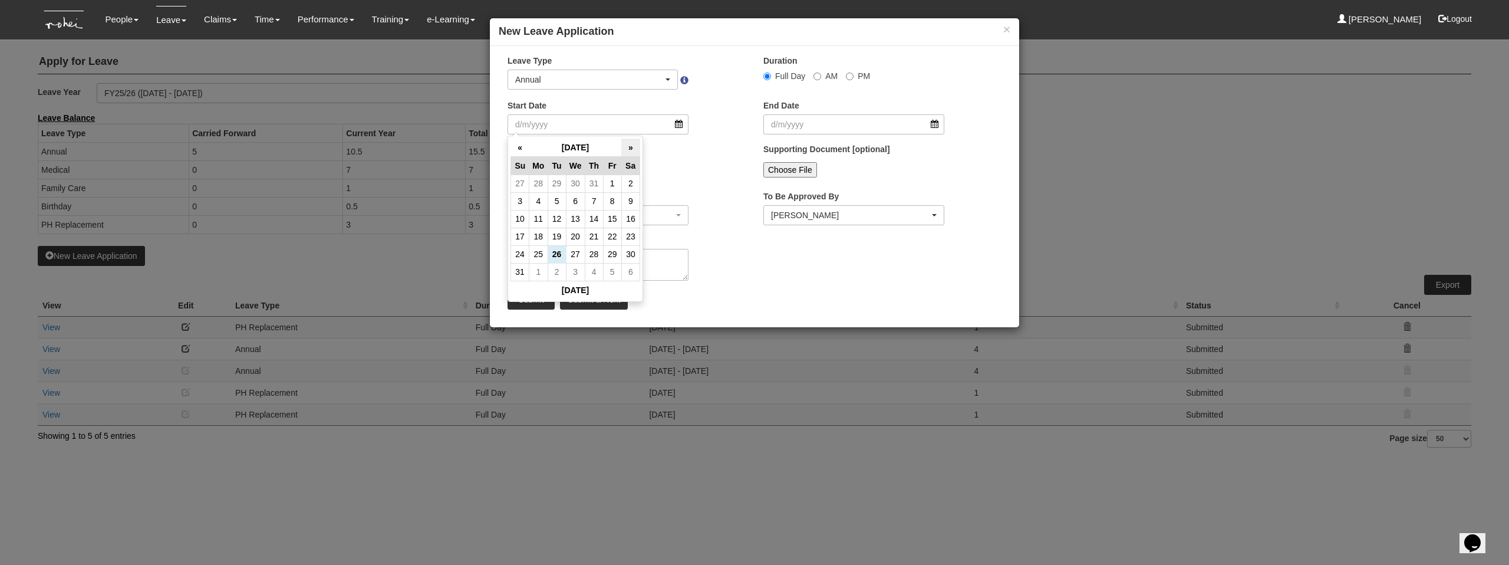
click at [630, 155] on th "»" at bounding box center [630, 148] width 18 height 18
click at [522, 146] on th "«" at bounding box center [520, 148] width 18 height 18
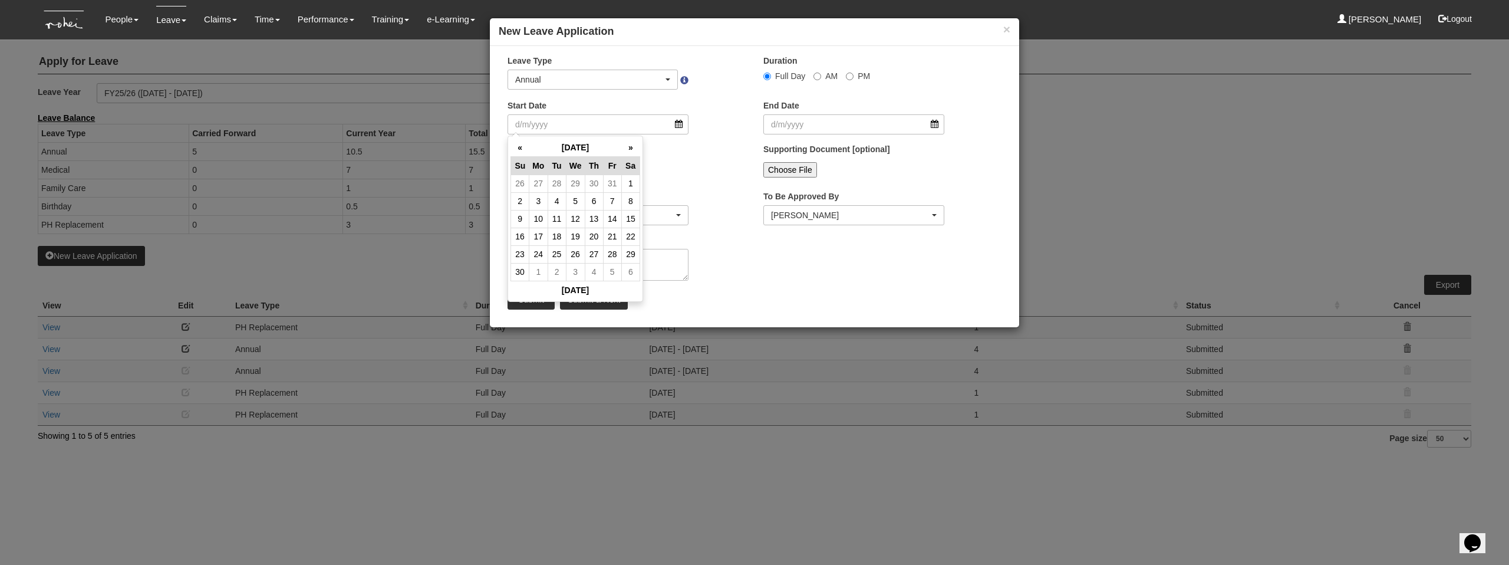
click at [541, 218] on td "10" at bounding box center [538, 219] width 18 height 18
type input "10/11/2025"
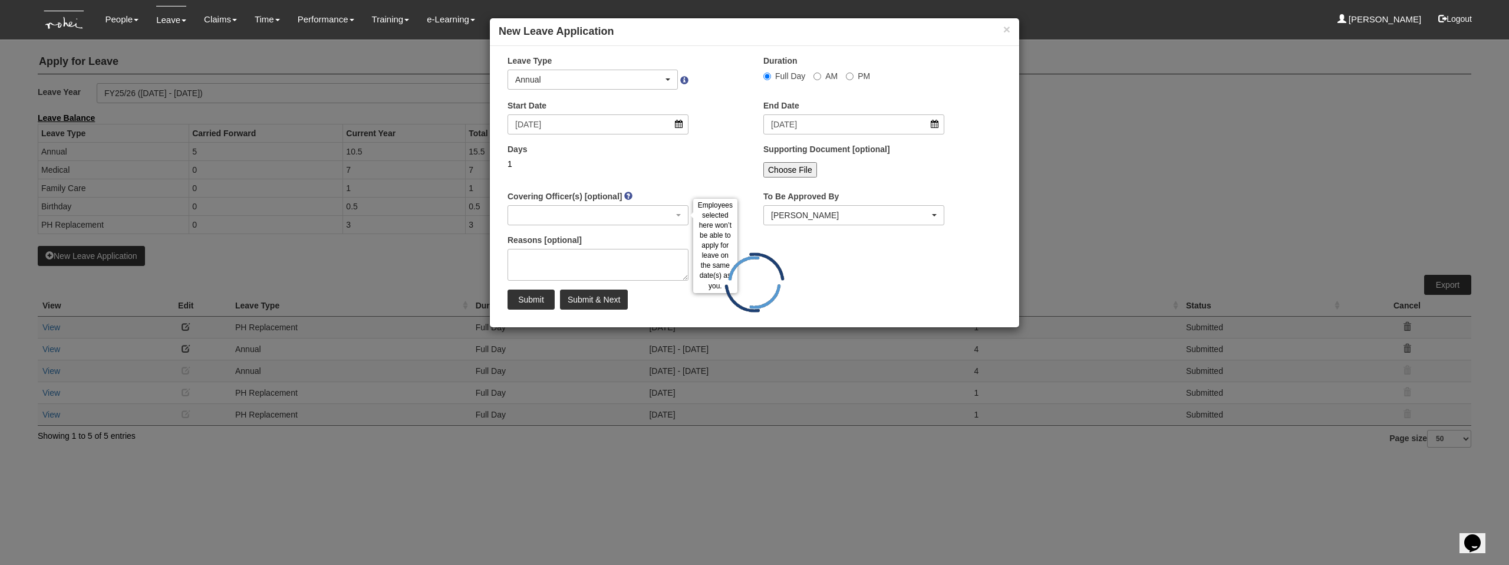
select select
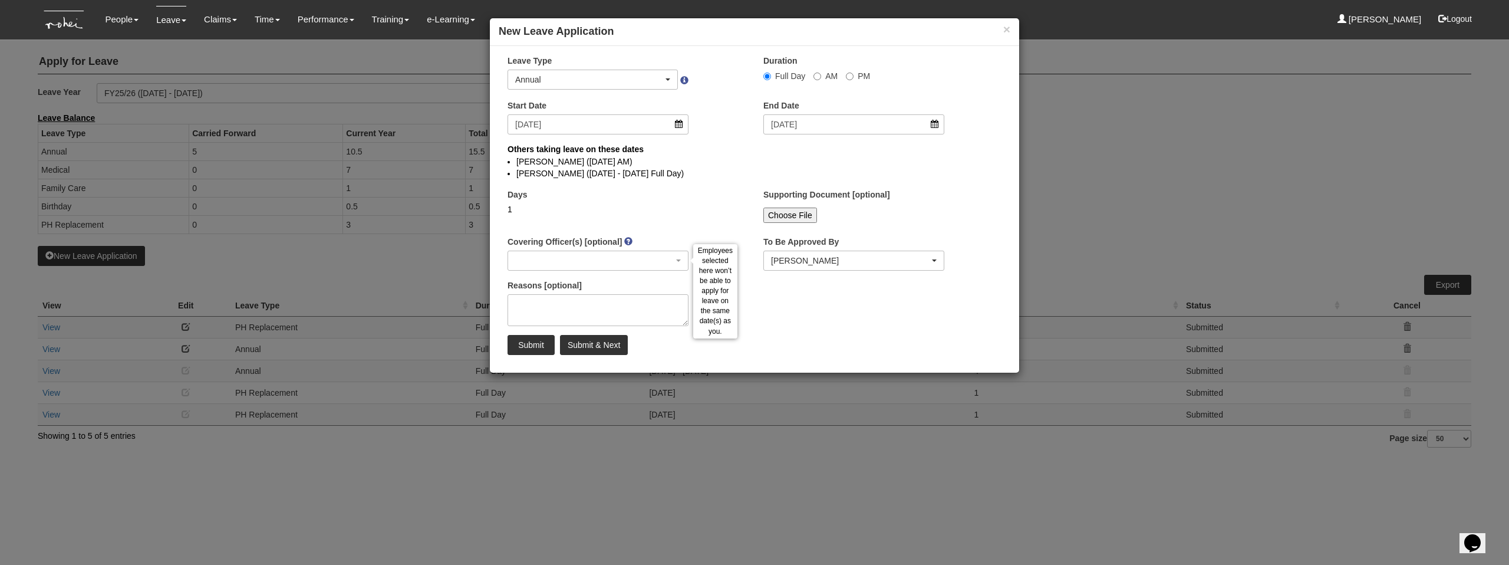
click at [745, 187] on div "× Leave Type Annual Childcare Off-in-lieu Medical Hospitalisation Maternity Pat…" at bounding box center [754, 209] width 529 height 309
click at [518, 341] on input "Submit" at bounding box center [531, 345] width 47 height 20
select select "50"
